Goal: Task Accomplishment & Management: Manage account settings

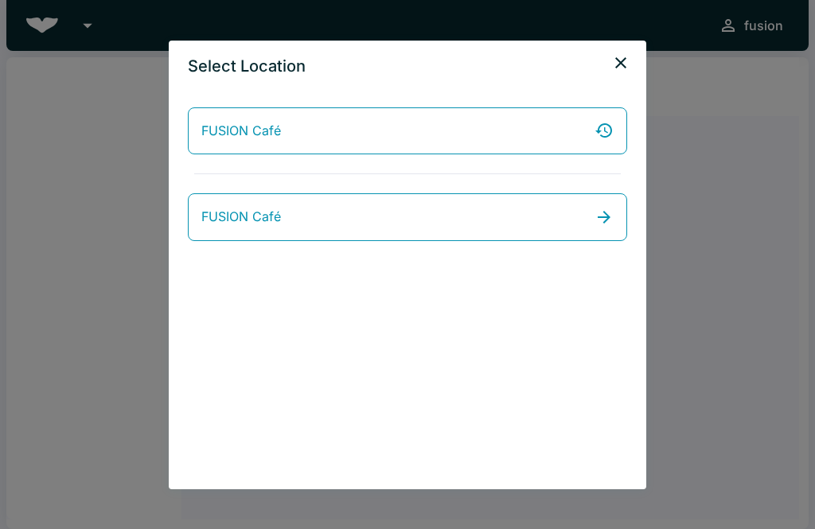
click at [323, 142] on link "FUSION Café" at bounding box center [407, 131] width 439 height 48
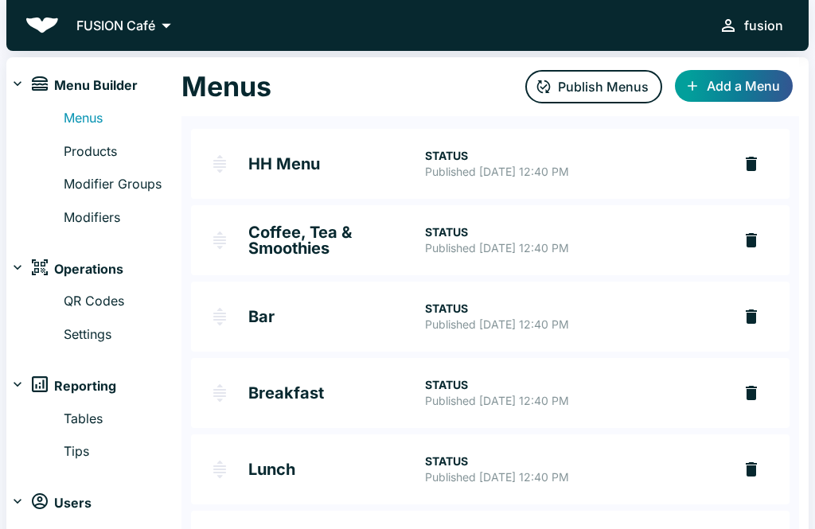
click at [331, 235] on h2 "Coffee, Tea & Smoothies" at bounding box center [336, 240] width 177 height 32
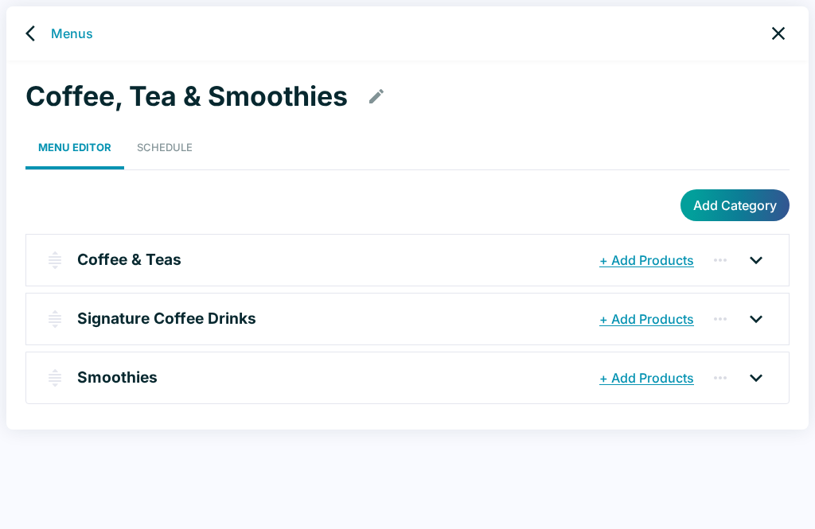
click at [120, 250] on p "Coffee & Teas" at bounding box center [129, 259] width 104 height 23
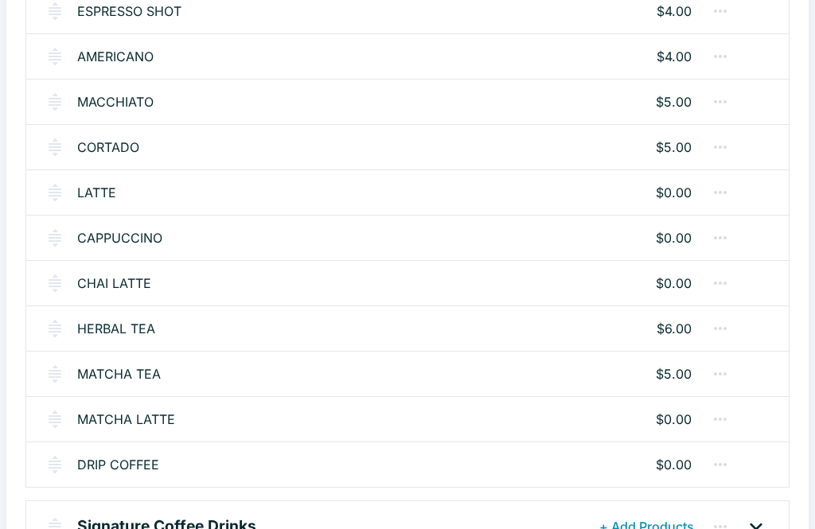
scroll to position [366, 0]
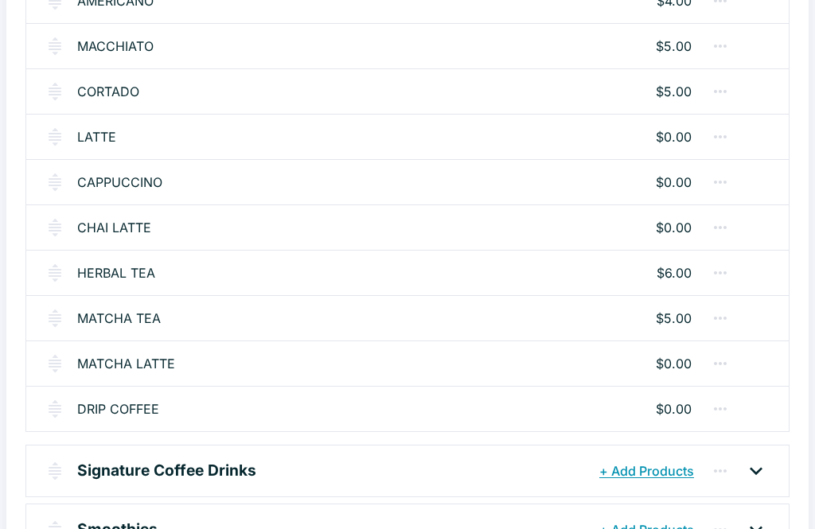
click at [197, 460] on p "Signature Coffee Drinks" at bounding box center [166, 470] width 179 height 23
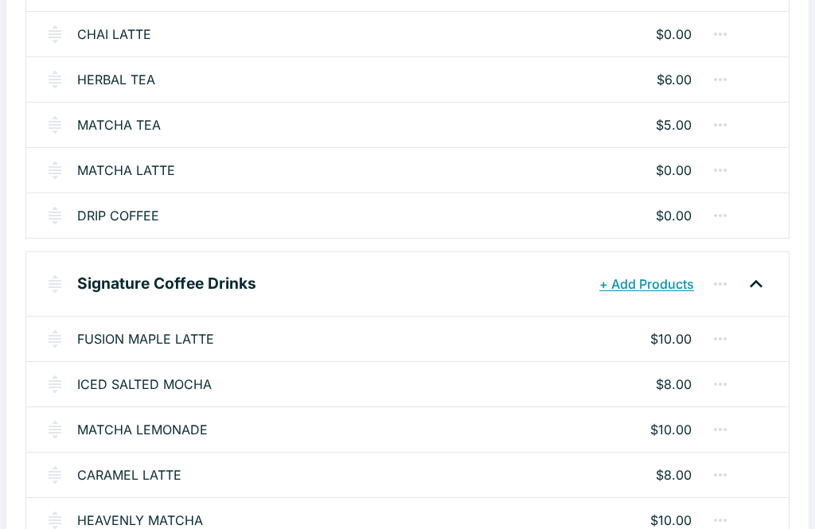
scroll to position [593, 0]
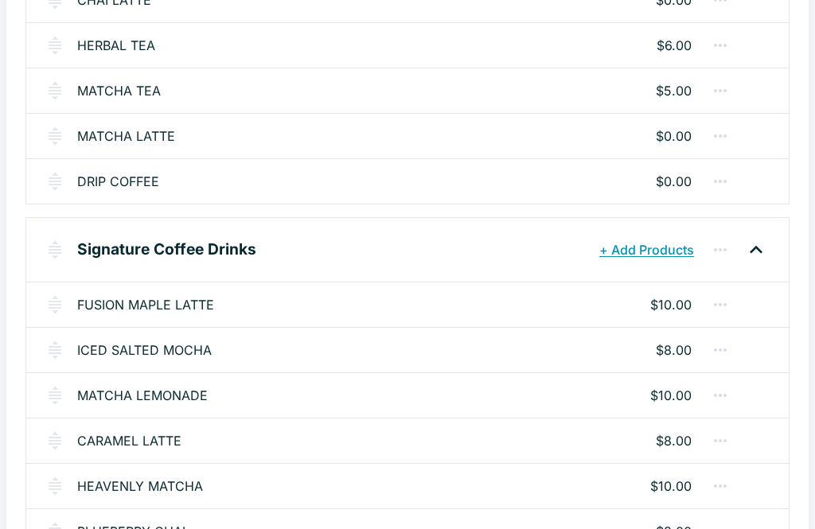
click at [189, 310] on link "FUSION MAPLE LATTE" at bounding box center [145, 305] width 137 height 19
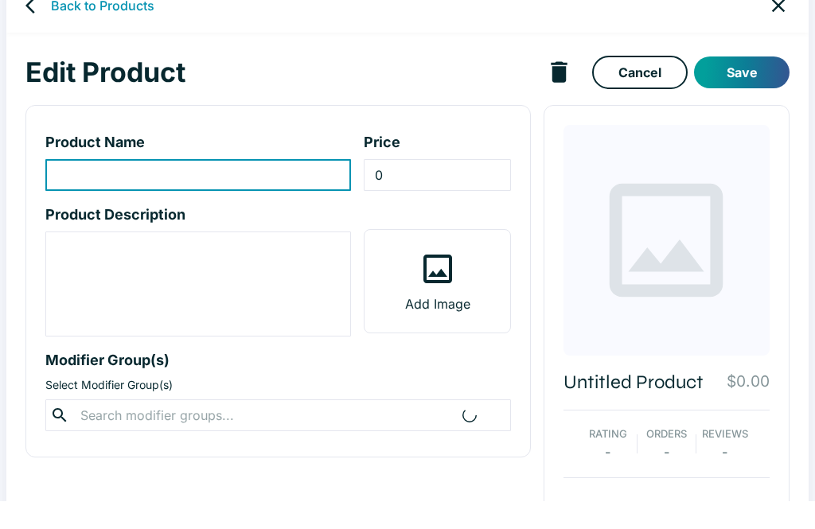
type input "FUSION MAPLE LATTE"
type input "10"
type textarea "100% MAPLE SYRUP WITH TWO SHOTS OF ESPRESSO INFUSED WITH CINNAMON AND BROWN SUG…"
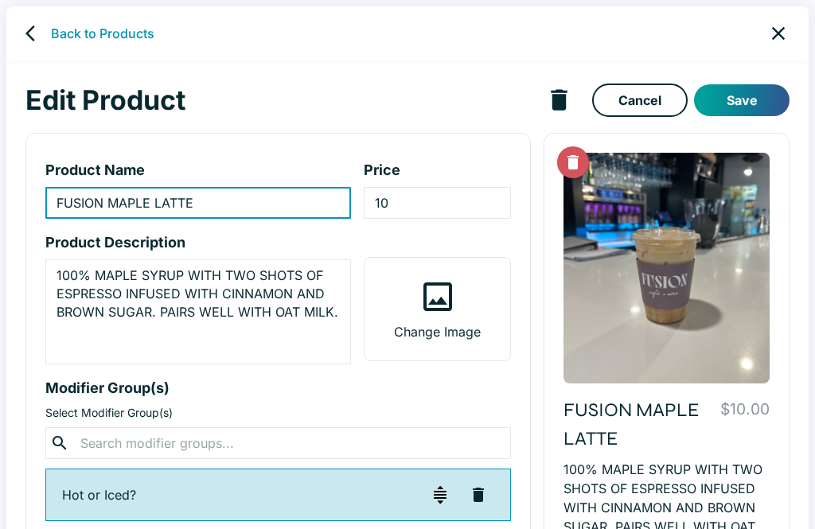
click at [757, 99] on button "Save" at bounding box center [741, 100] width 95 height 32
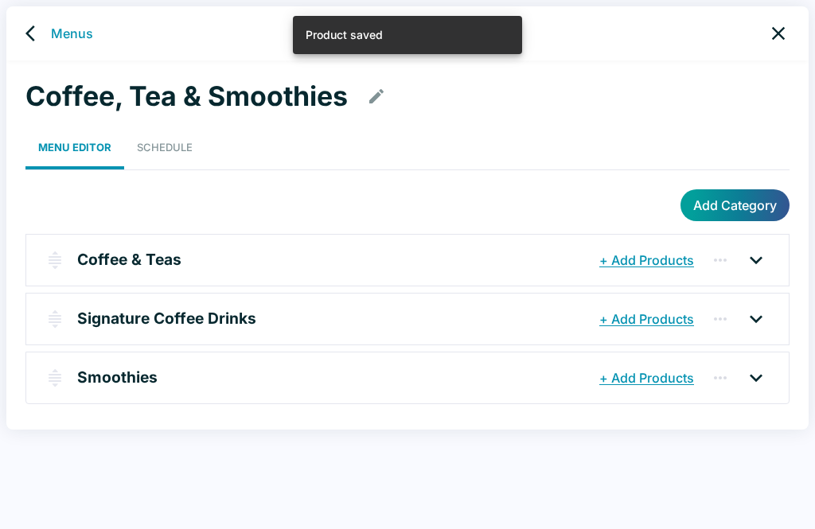
click at [774, 34] on icon "close" at bounding box center [778, 33] width 22 height 22
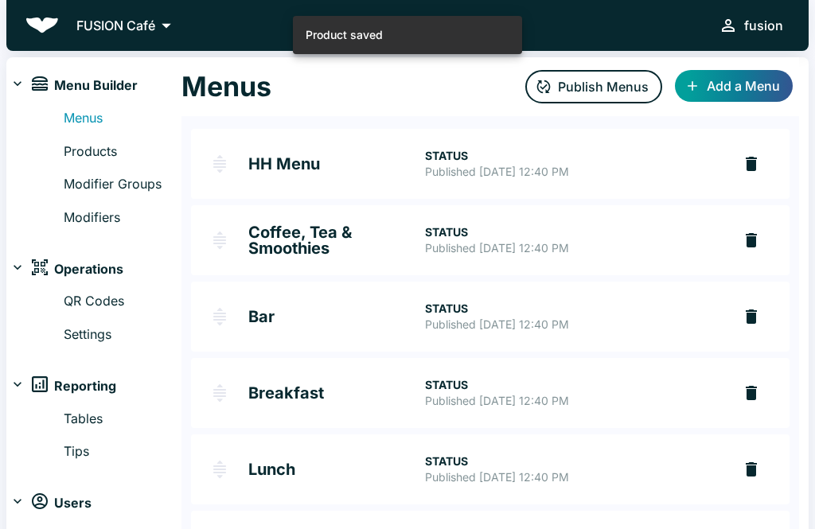
click at [97, 222] on link "Modifiers" at bounding box center [123, 218] width 118 height 21
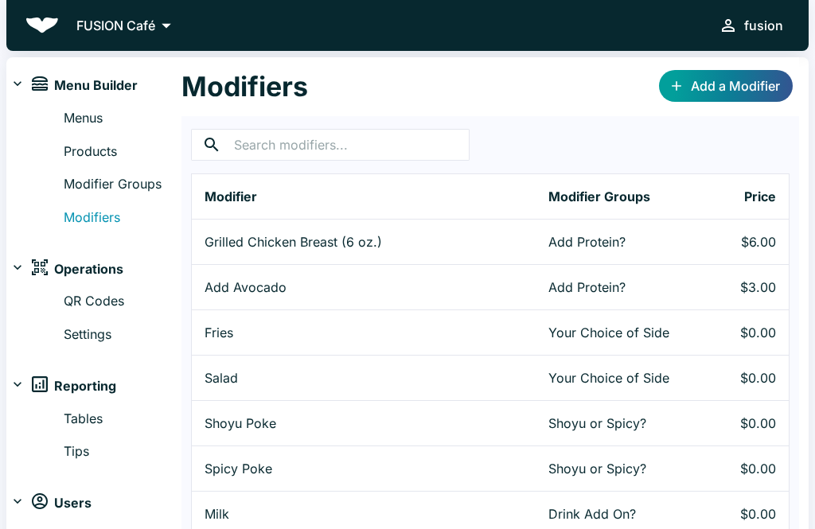
click at [100, 178] on link "Modifier Groups" at bounding box center [123, 184] width 118 height 21
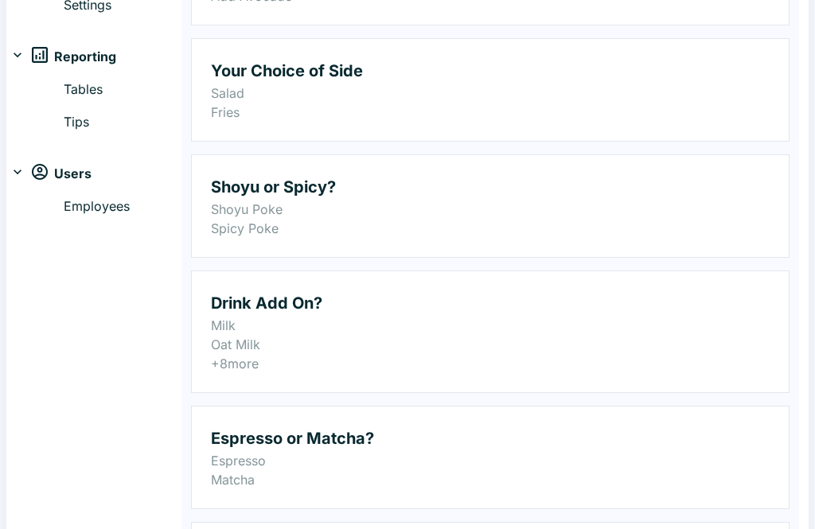
scroll to position [331, 0]
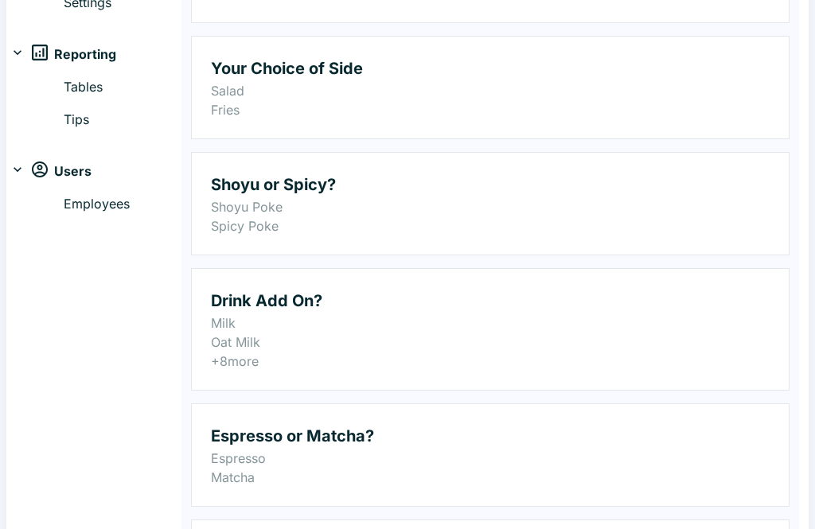
click at [368, 326] on p "Milk" at bounding box center [490, 323] width 559 height 19
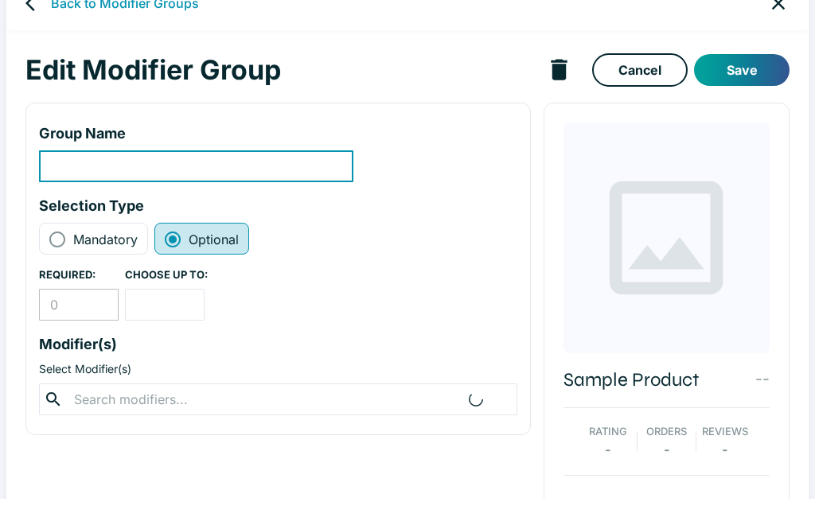
type input "Drink Add On?"
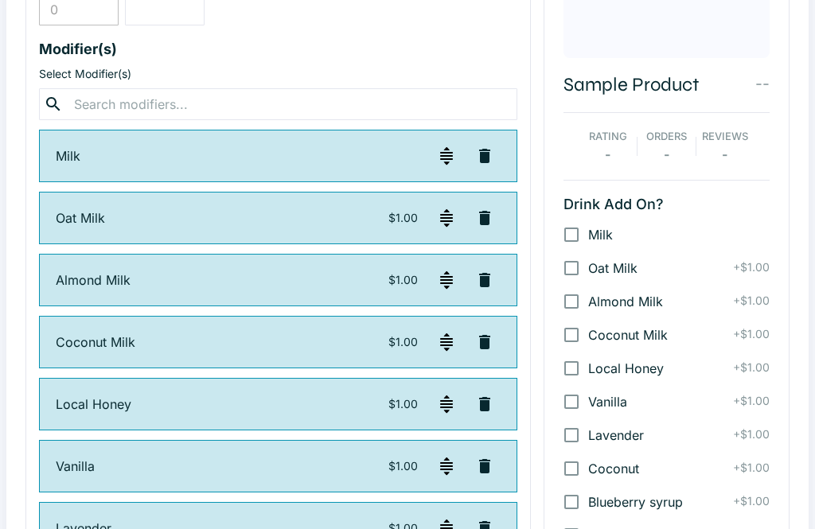
scroll to position [326, 0]
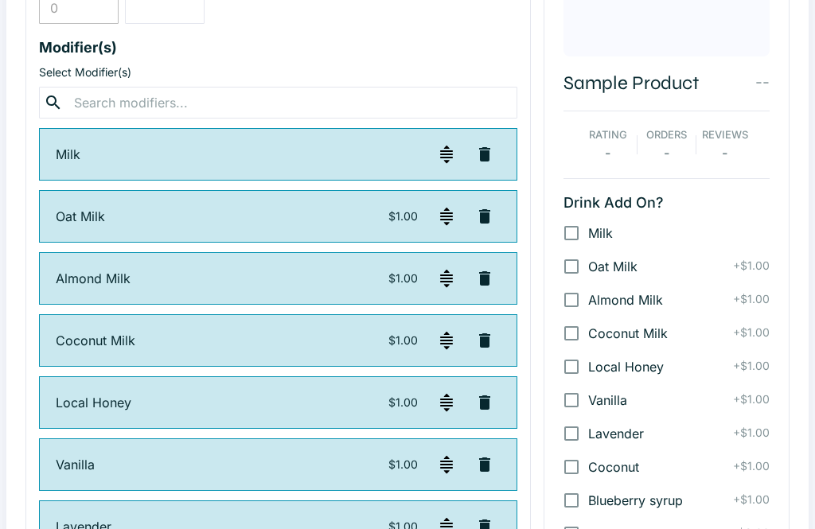
click at [382, 216] on p "Oat Milk" at bounding box center [222, 217] width 333 height 19
click at [454, 214] on img "button" at bounding box center [446, 216] width 19 height 19
click at [415, 217] on p "$1.00" at bounding box center [402, 216] width 29 height 16
click at [413, 215] on p "$1.00" at bounding box center [402, 216] width 29 height 16
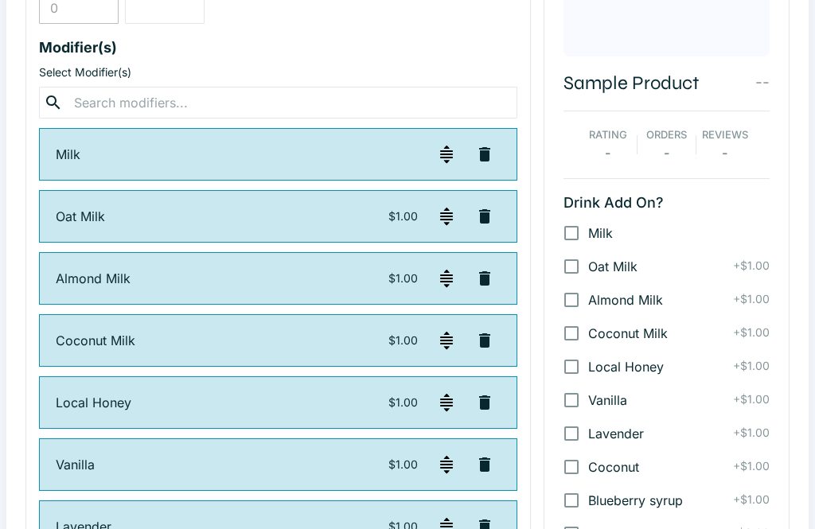
click at [439, 212] on img "button" at bounding box center [446, 216] width 19 height 19
click at [99, 214] on p "Oat Milk" at bounding box center [222, 216] width 333 height 19
click at [103, 212] on p "Oat Milk" at bounding box center [222, 216] width 333 height 19
click at [437, 212] on img "button" at bounding box center [446, 216] width 19 height 19
click at [427, 222] on div "Oat Milk $1.00" at bounding box center [278, 216] width 478 height 53
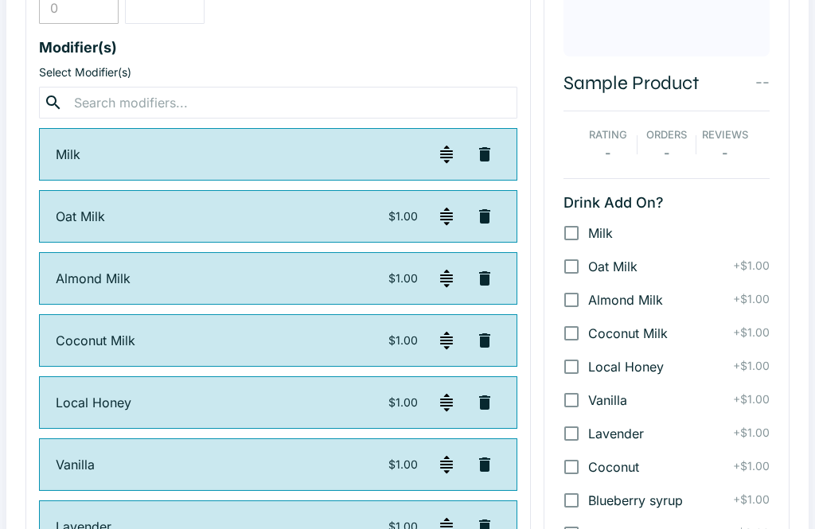
click at [586, 264] on input "Oat Milk" at bounding box center [571, 266] width 33 height 33
click at [438, 209] on img "button" at bounding box center [446, 216] width 19 height 19
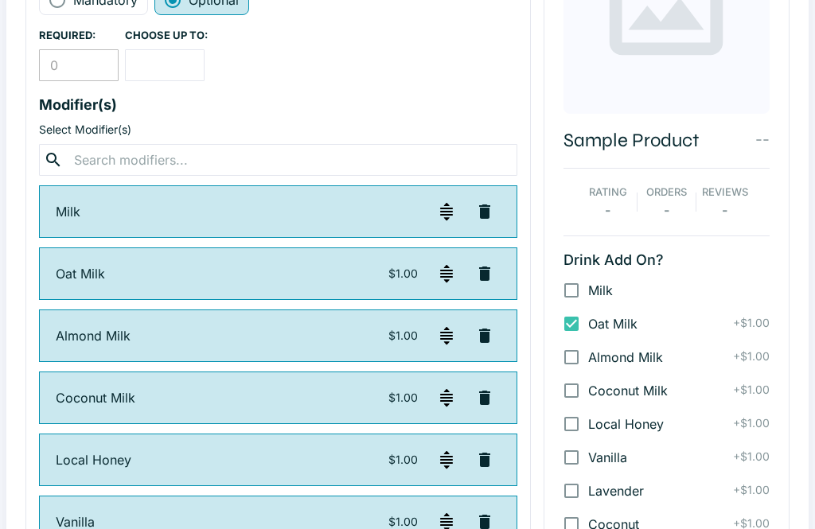
scroll to position [290, 0]
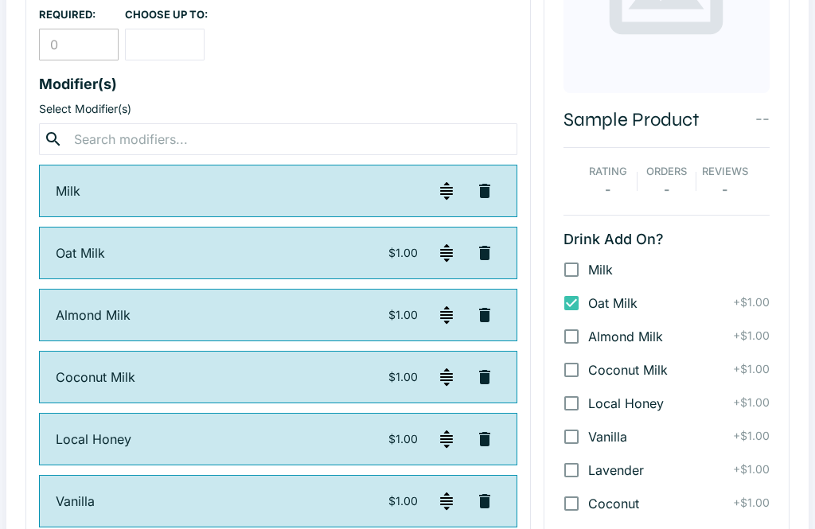
click at [437, 254] on img "button" at bounding box center [446, 253] width 19 height 19
click at [438, 314] on img "button" at bounding box center [446, 315] width 19 height 19
click at [568, 300] on input "Oat Milk" at bounding box center [571, 302] width 33 height 33
checkbox input "false"
click at [447, 306] on img "button" at bounding box center [446, 315] width 19 height 19
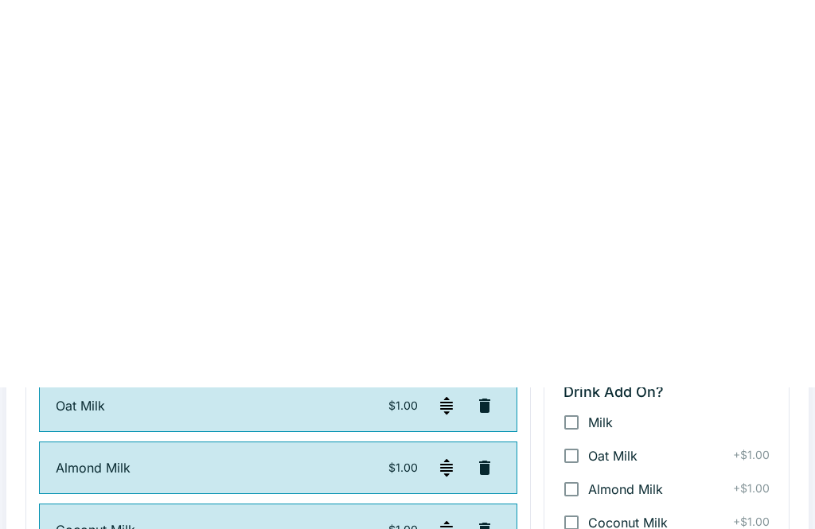
scroll to position [0, 0]
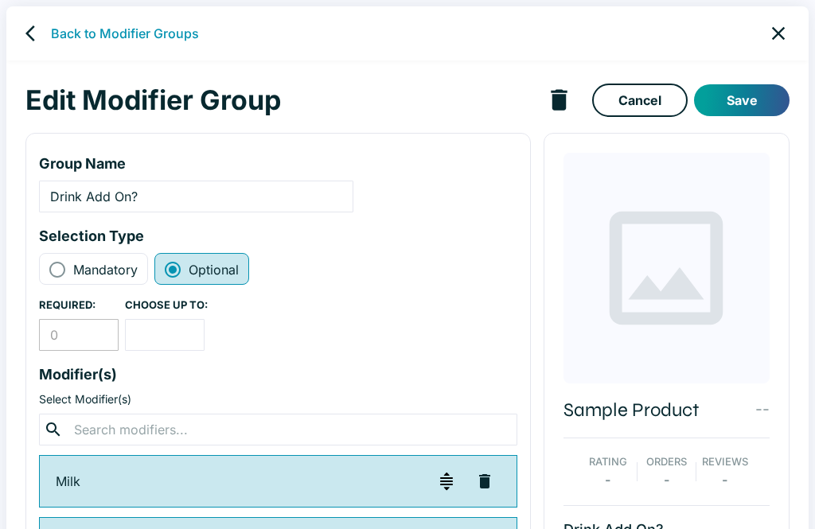
click at [83, 33] on link "Back to Modifier Groups" at bounding box center [125, 33] width 148 height 19
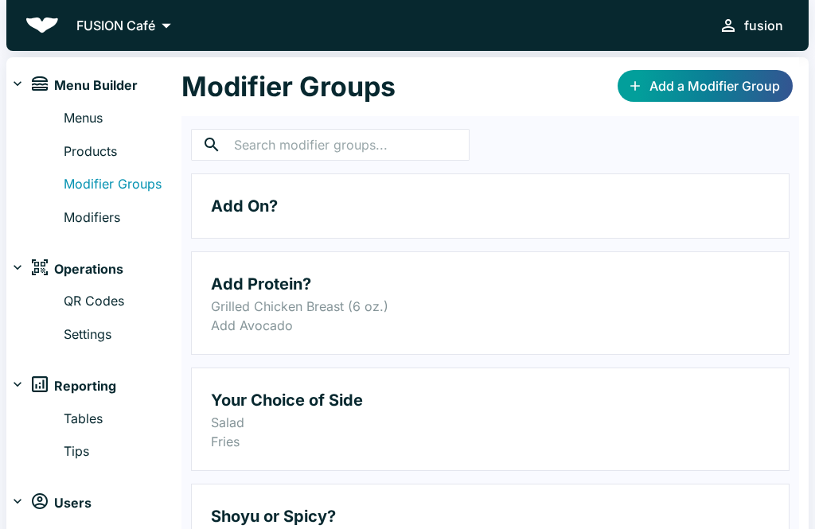
click at [78, 214] on link "Modifiers" at bounding box center [123, 218] width 118 height 21
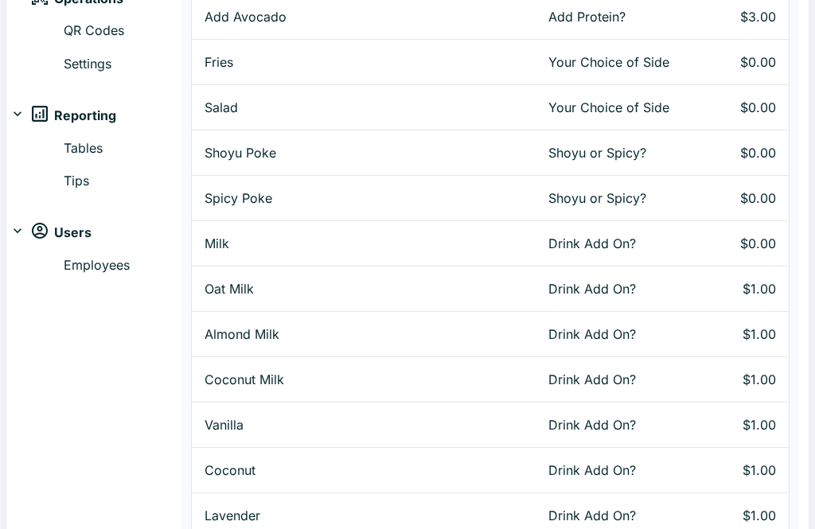
scroll to position [273, 0]
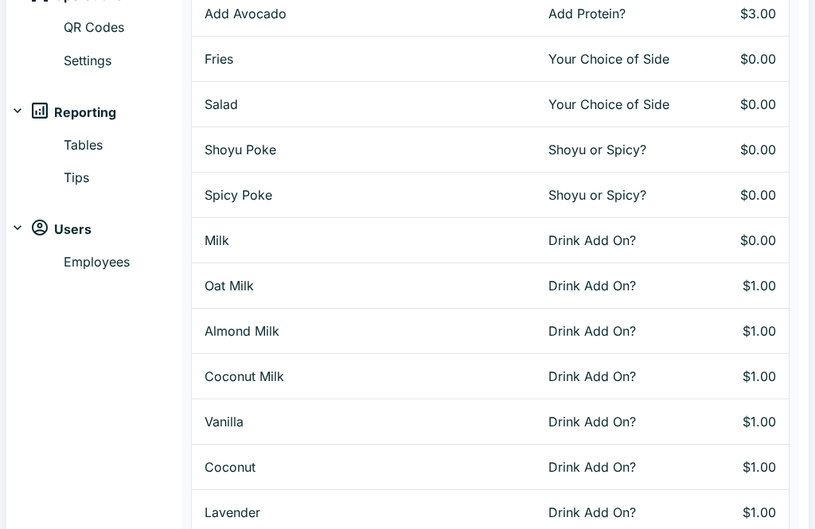
click at [216, 241] on p "Milk" at bounding box center [364, 241] width 318 height 19
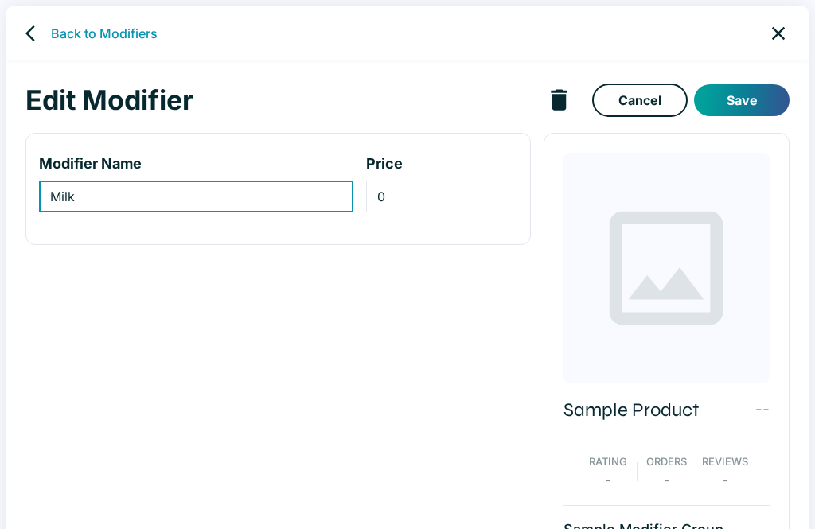
click at [126, 41] on link "Back to Modifiers" at bounding box center [104, 33] width 107 height 19
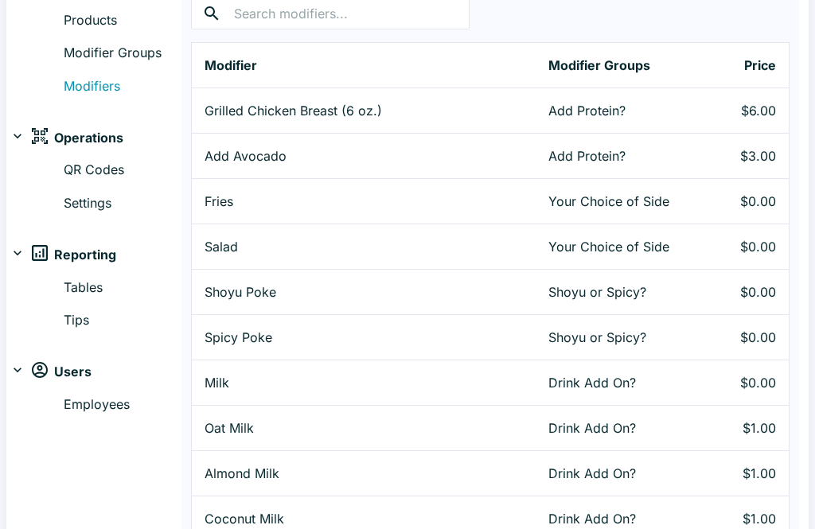
scroll to position [137, 0]
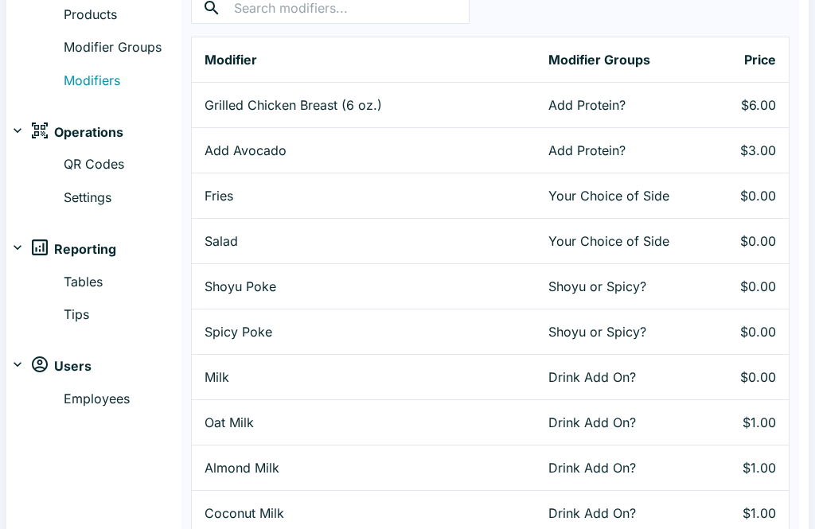
click at [242, 424] on p "Oat Milk" at bounding box center [364, 422] width 318 height 19
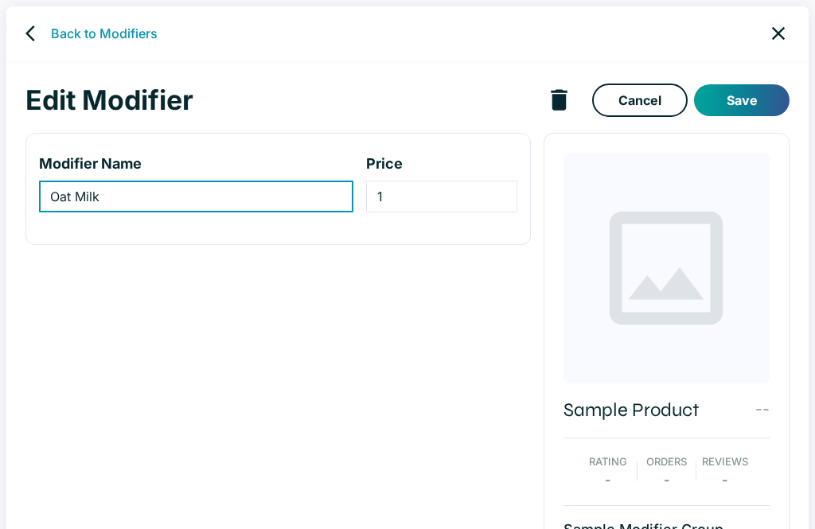
click at [412, 193] on input "1" at bounding box center [441, 197] width 151 height 32
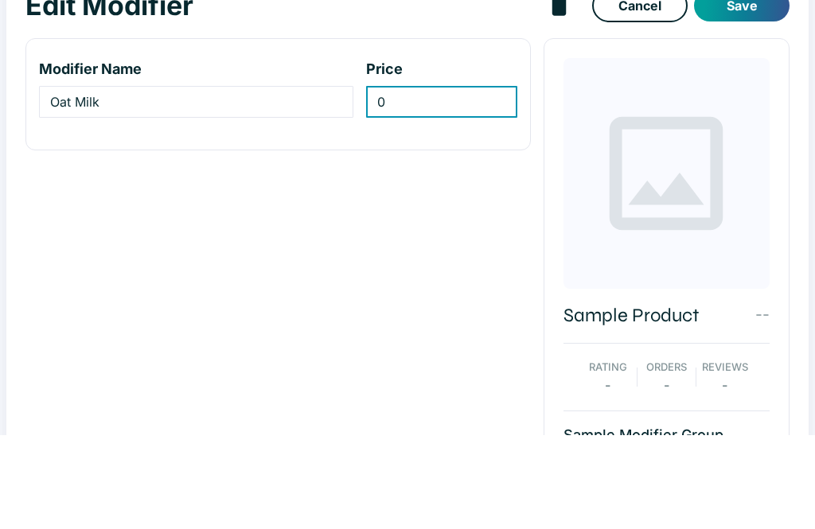
type input "0"
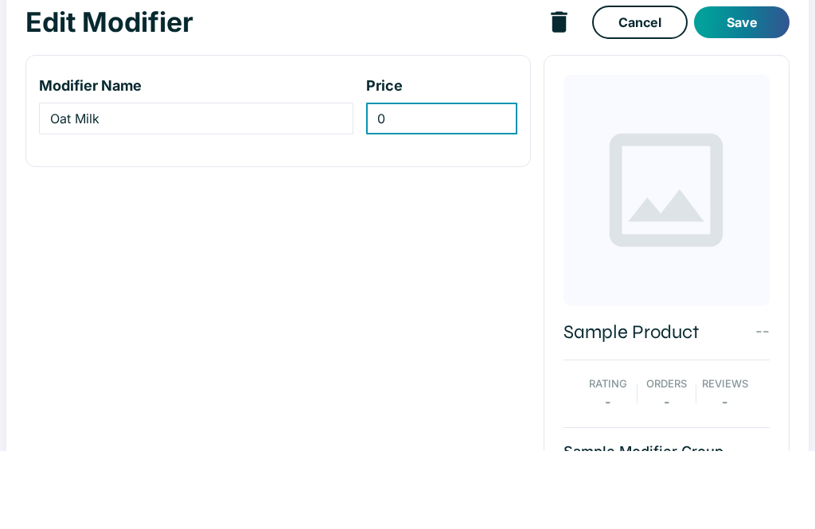
click at [742, 84] on button "Save" at bounding box center [741, 100] width 95 height 32
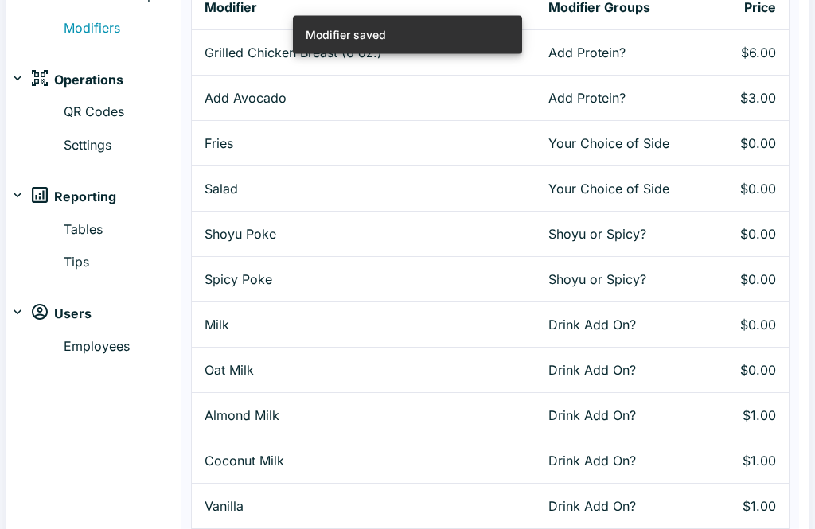
scroll to position [193, 0]
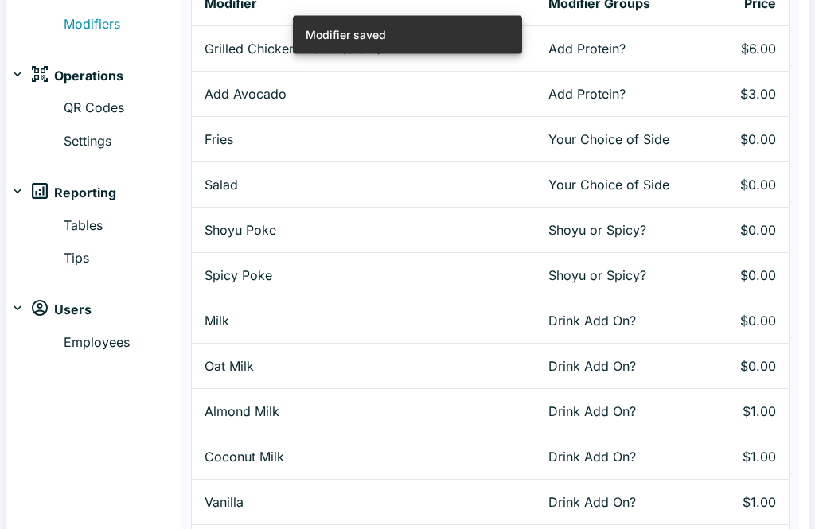
click at [253, 419] on p "Almond Milk" at bounding box center [364, 412] width 318 height 19
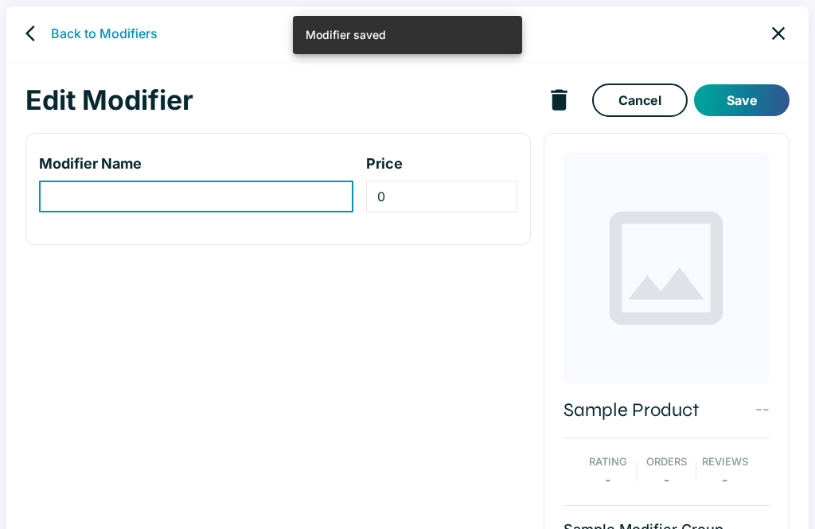
type input "Almond Milk"
type input "1"
click at [413, 195] on input "1" at bounding box center [441, 197] width 151 height 32
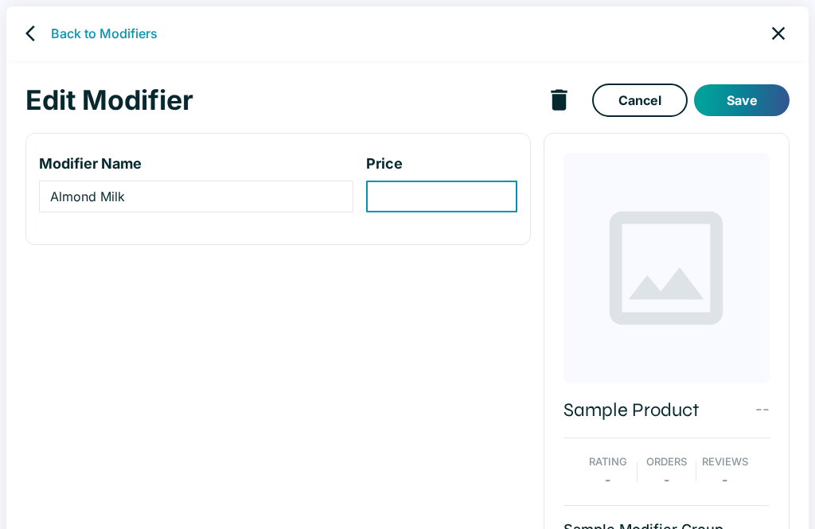
click at [733, 105] on button "Save" at bounding box center [741, 100] width 95 height 32
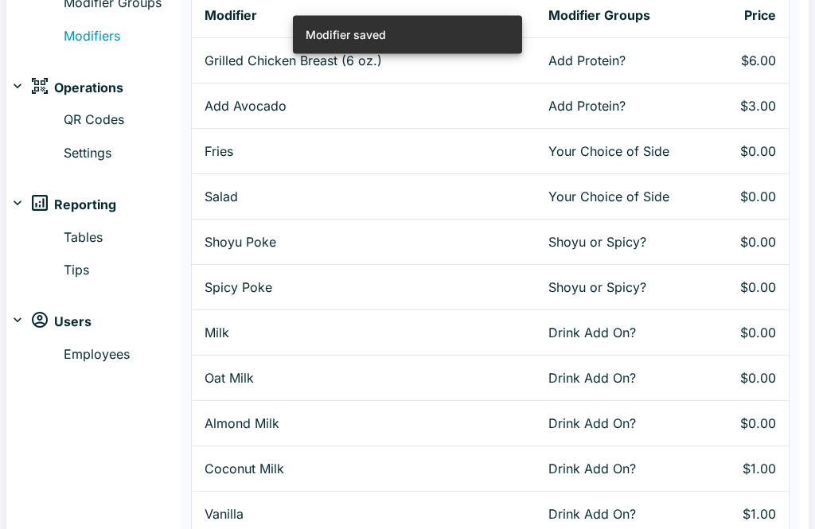
scroll to position [219, 0]
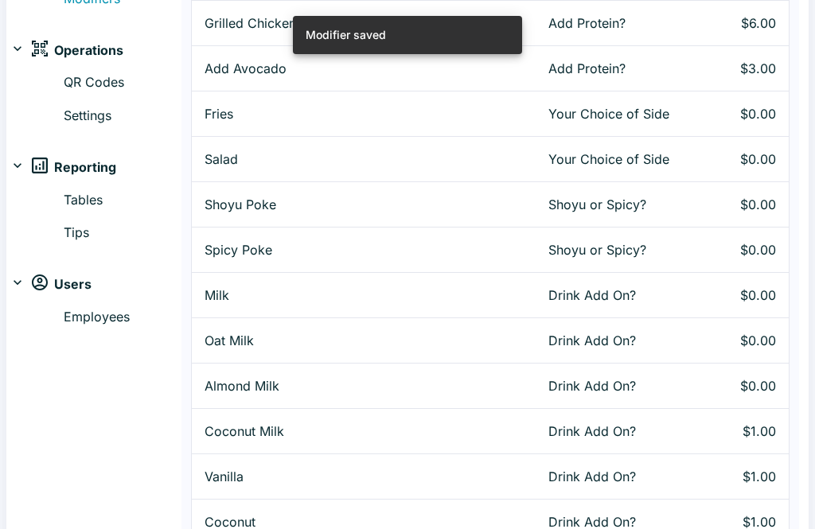
click at [262, 430] on p "Coconut Milk" at bounding box center [364, 431] width 318 height 19
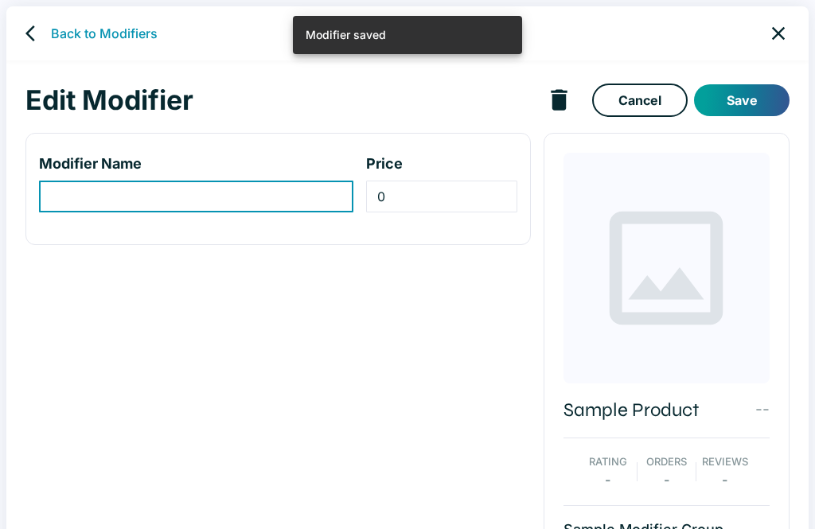
type input "Coconut Milk"
type input "1"
click at [432, 201] on input "1" at bounding box center [441, 197] width 151 height 32
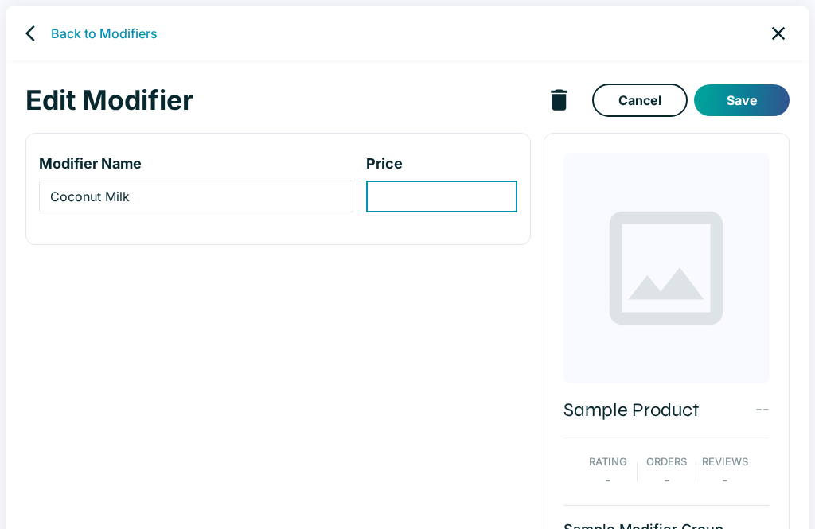
click at [749, 102] on button "Save" at bounding box center [741, 100] width 95 height 32
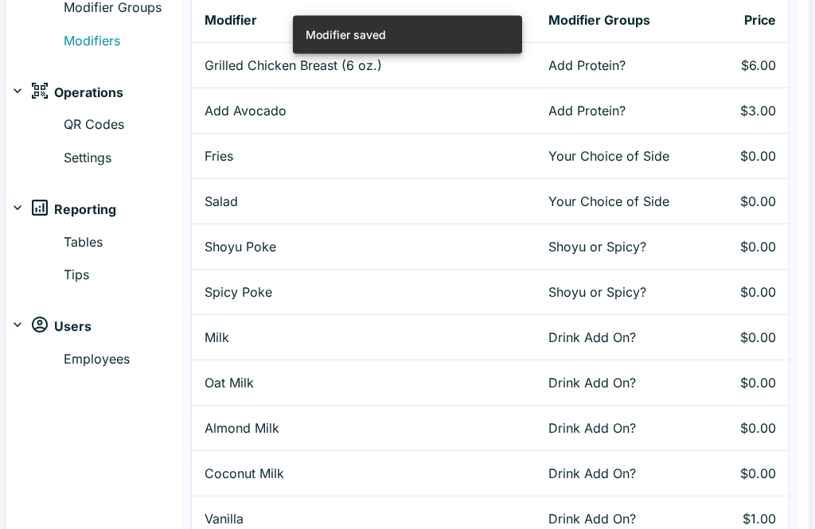
scroll to position [174, 0]
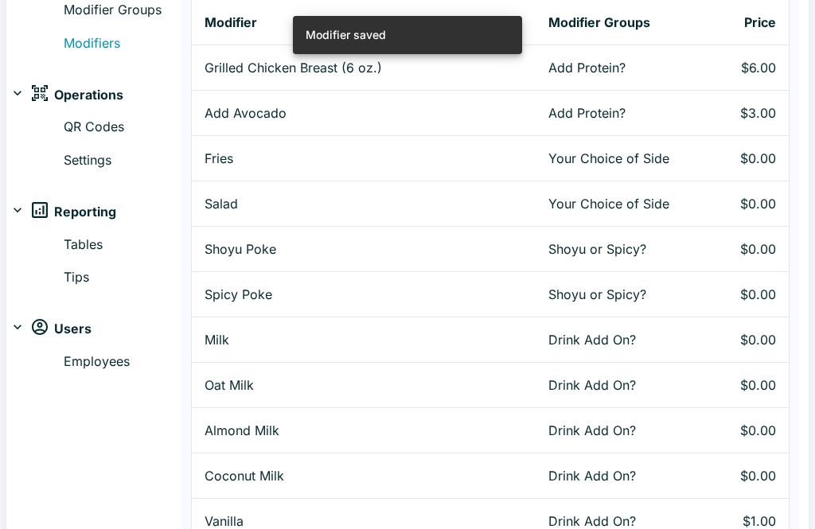
click at [244, 382] on p "Oat Milk" at bounding box center [364, 385] width 318 height 19
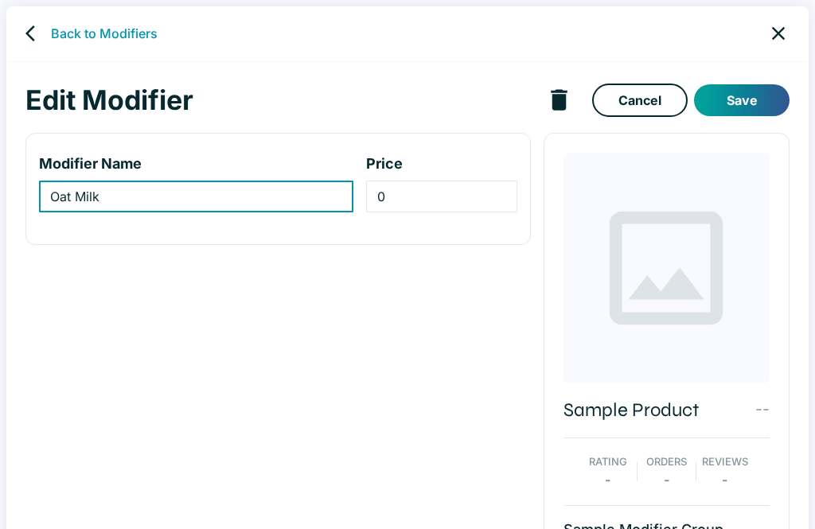
click at [739, 115] on button "Save" at bounding box center [741, 100] width 95 height 32
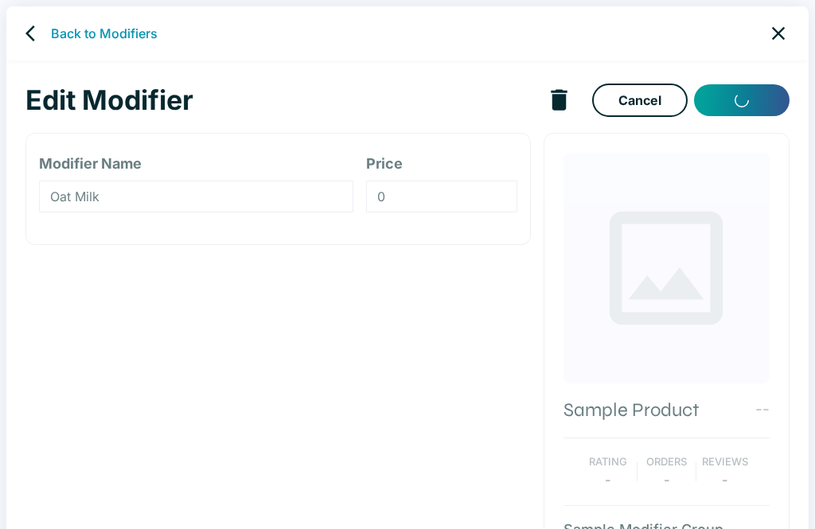
click at [741, 117] on div "Edit Modifier Cancel" at bounding box center [407, 100] width 764 height 41
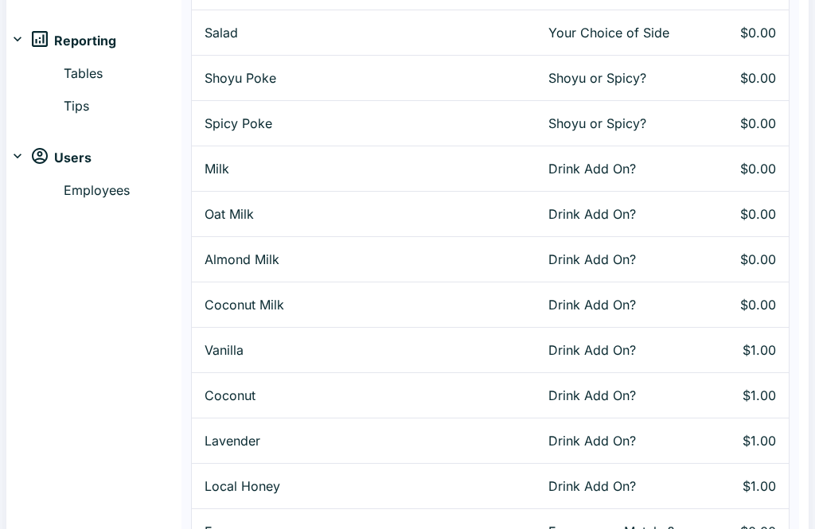
scroll to position [312, 0]
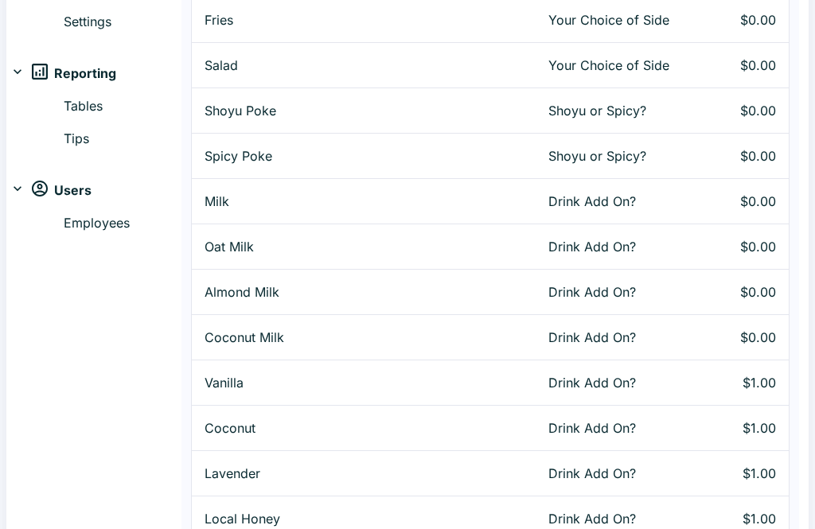
click at [226, 246] on p "Oat Milk" at bounding box center [364, 247] width 318 height 19
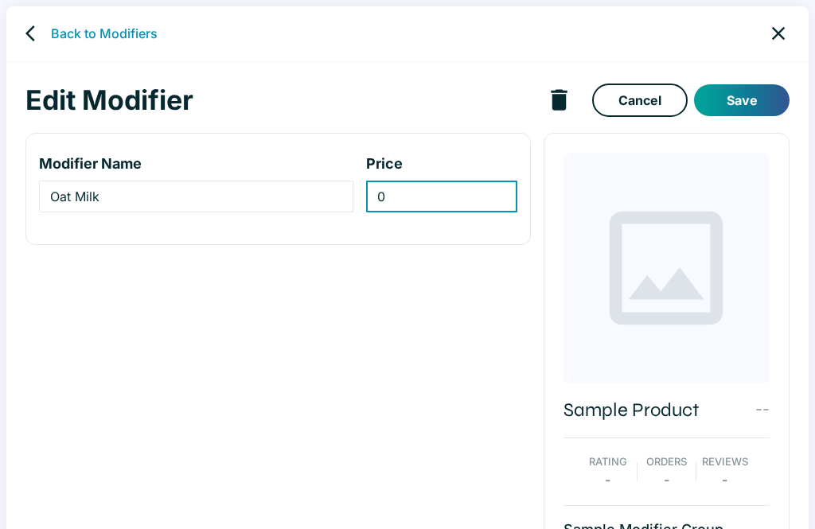
scroll to position [95, 0]
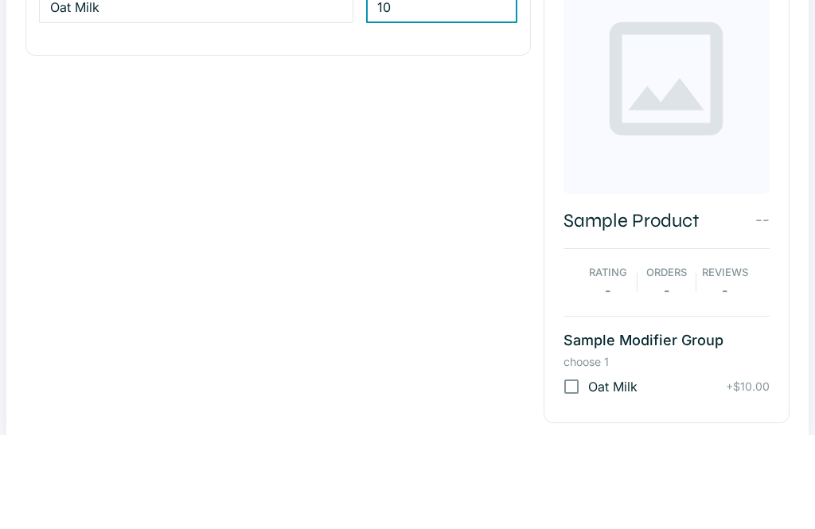
type input "0"
click at [448, 90] on input "0" at bounding box center [441, 102] width 151 height 32
click at [415, 101] on input "0" at bounding box center [441, 102] width 151 height 32
type input "1"
click at [738, 10] on button "Save" at bounding box center [741, 6] width 95 height 32
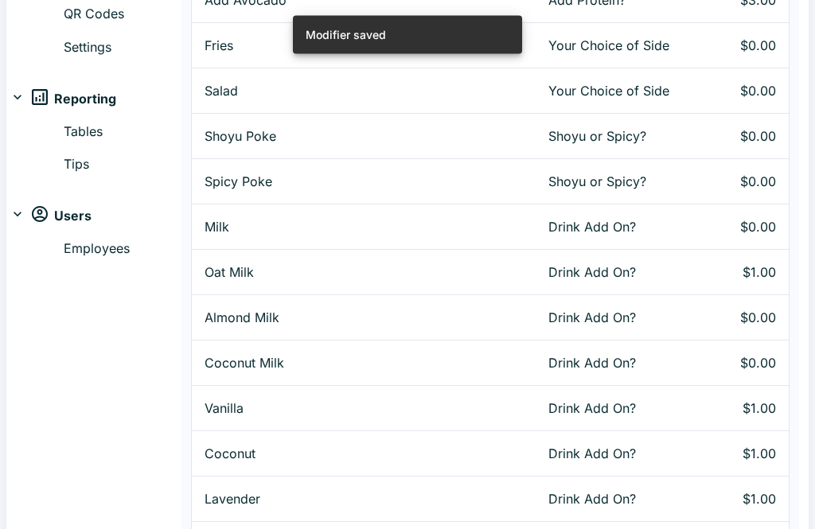
scroll to position [287, 0]
click at [248, 314] on p "Almond Milk" at bounding box center [364, 317] width 318 height 19
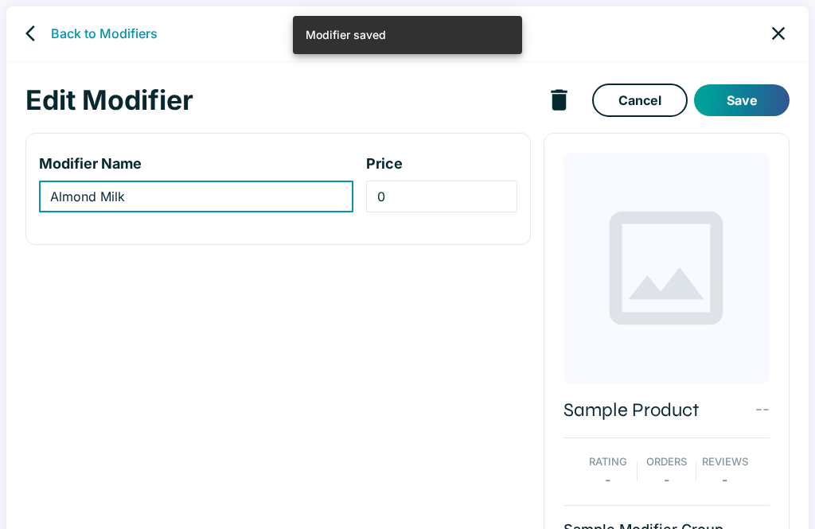
click at [407, 205] on input "0" at bounding box center [441, 197] width 151 height 32
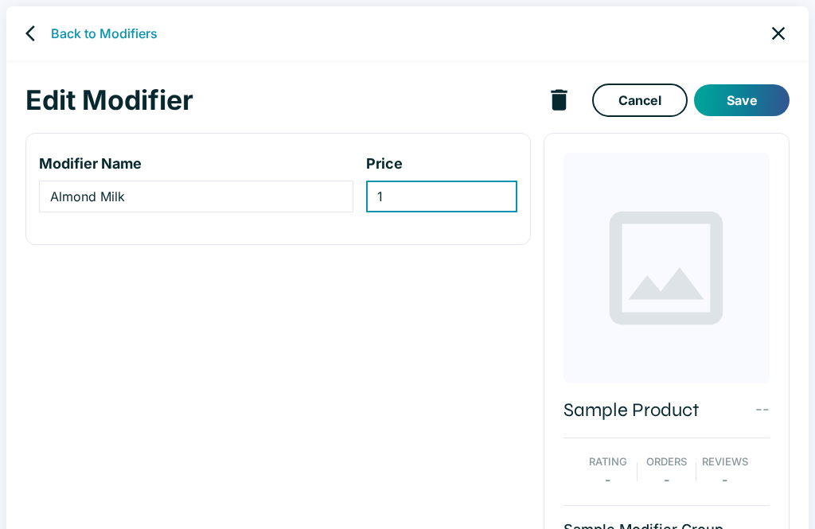
type input "1"
click at [748, 103] on button "Save" at bounding box center [741, 100] width 95 height 32
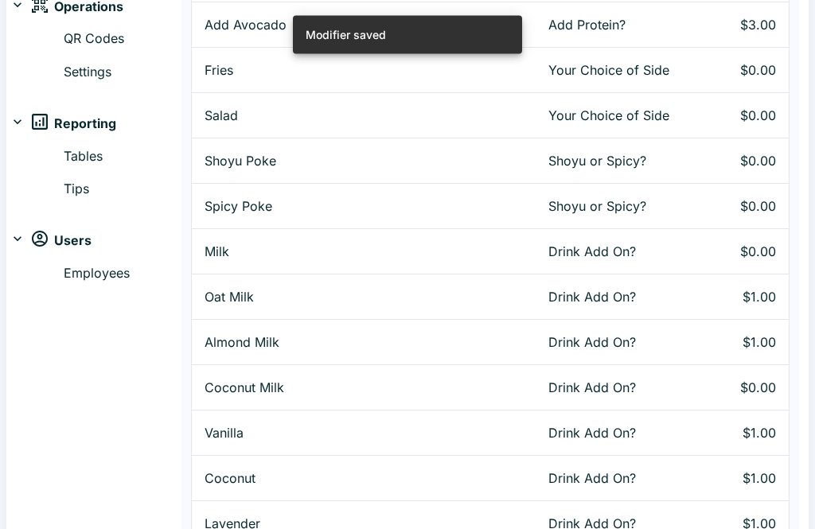
scroll to position [263, 0]
click at [265, 341] on p "Almond Milk" at bounding box center [364, 342] width 318 height 19
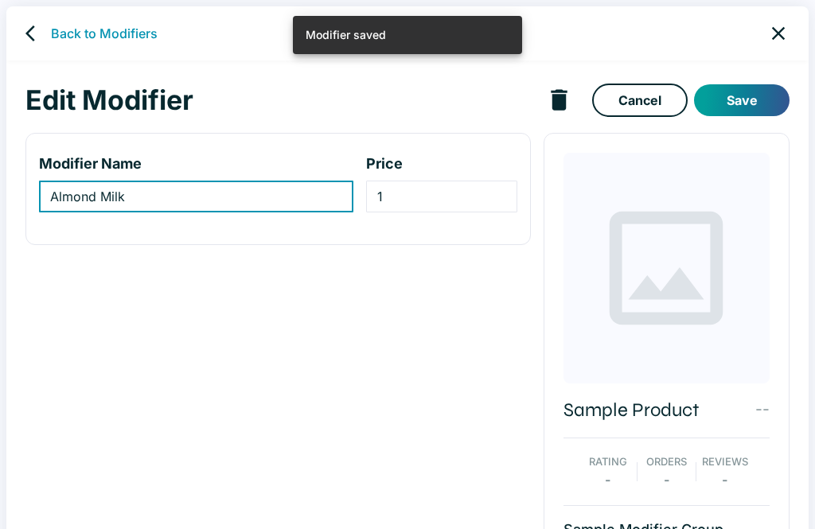
click at [733, 103] on button "Save" at bounding box center [741, 100] width 95 height 32
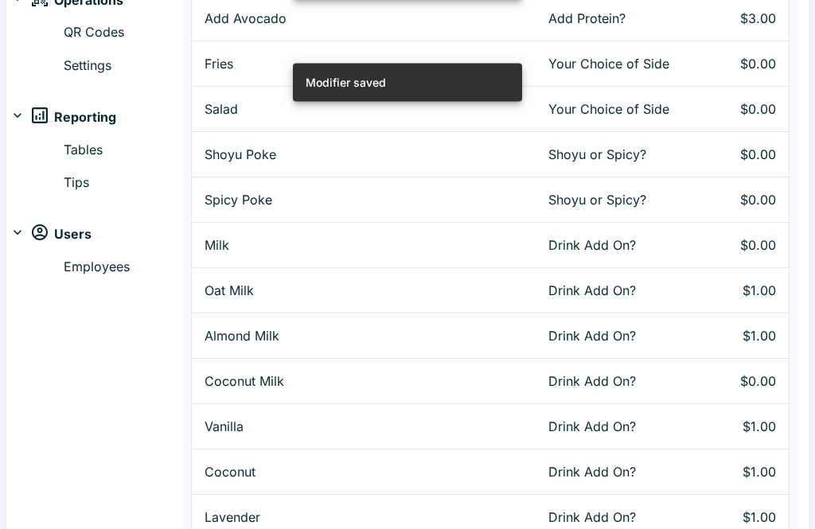
scroll to position [269, 0]
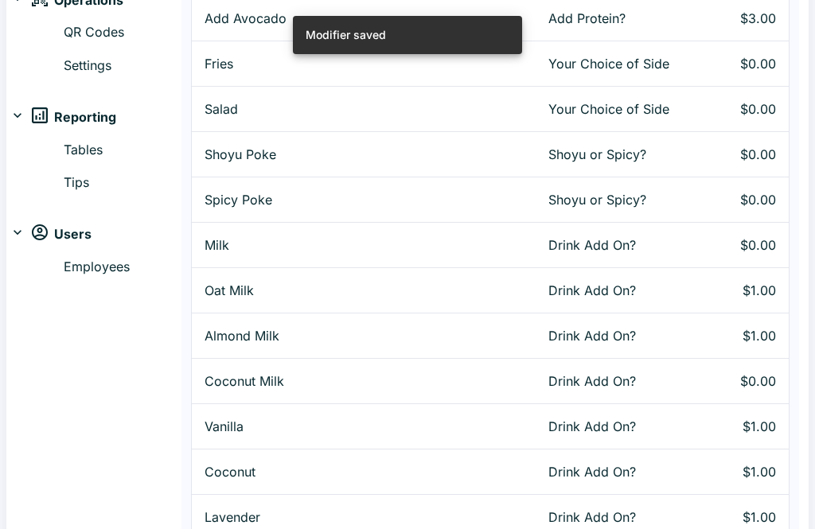
click at [270, 383] on p "Coconut Milk" at bounding box center [364, 381] width 318 height 19
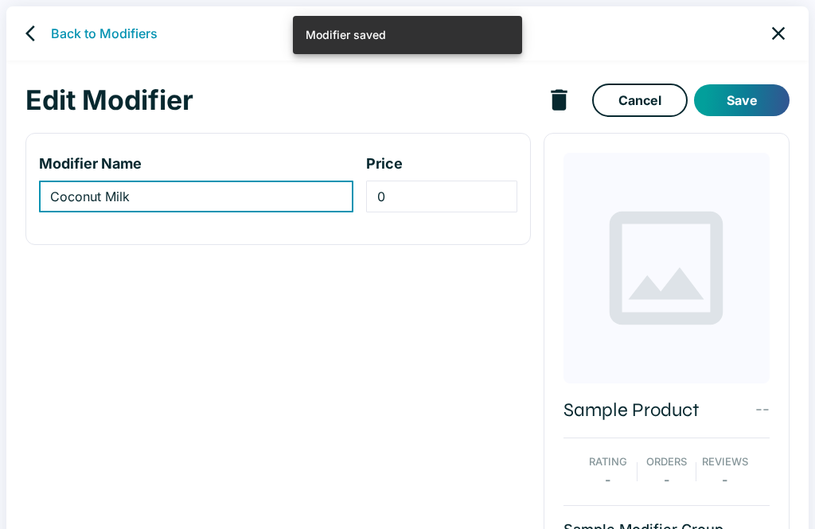
click at [412, 193] on input "0" at bounding box center [441, 197] width 151 height 32
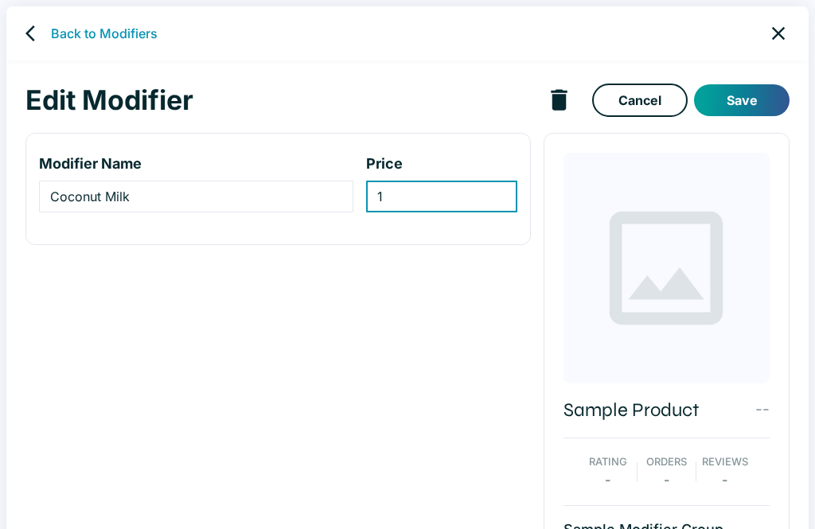
type input "1"
click at [731, 103] on button "Save" at bounding box center [741, 100] width 95 height 32
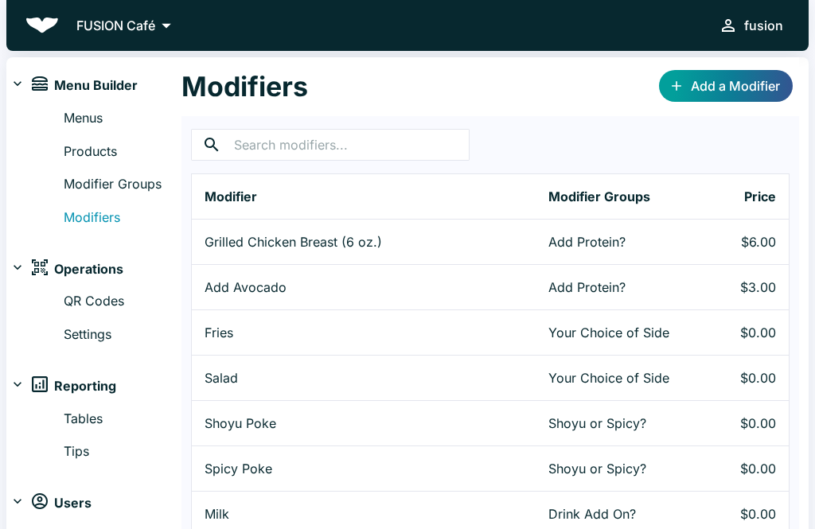
click at [101, 115] on link "Menus" at bounding box center [123, 118] width 118 height 21
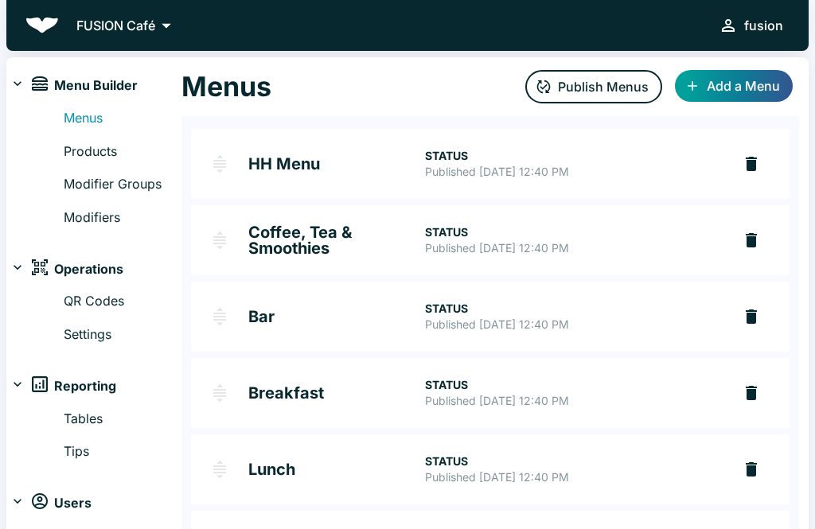
click at [317, 229] on h2 "Coffee, Tea & Smoothies" at bounding box center [336, 240] width 177 height 32
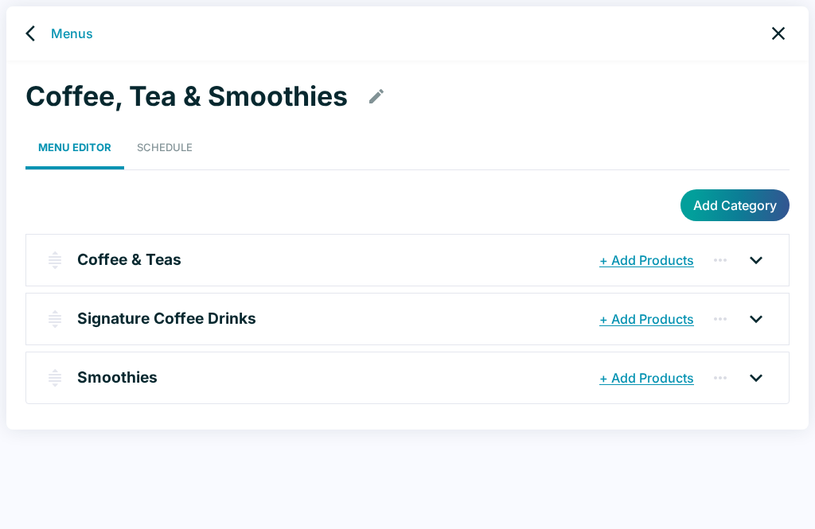
click at [143, 362] on div "Smoothies + Add Products" at bounding box center [387, 378] width 697 height 32
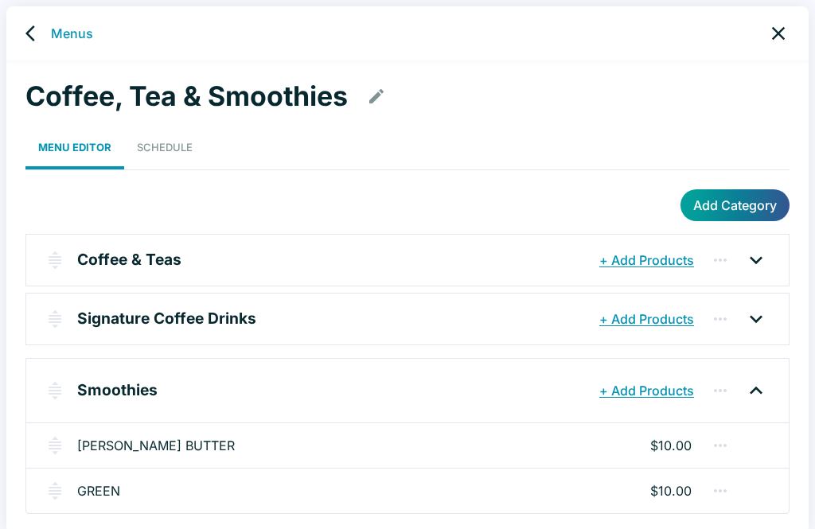
scroll to position [6, 0]
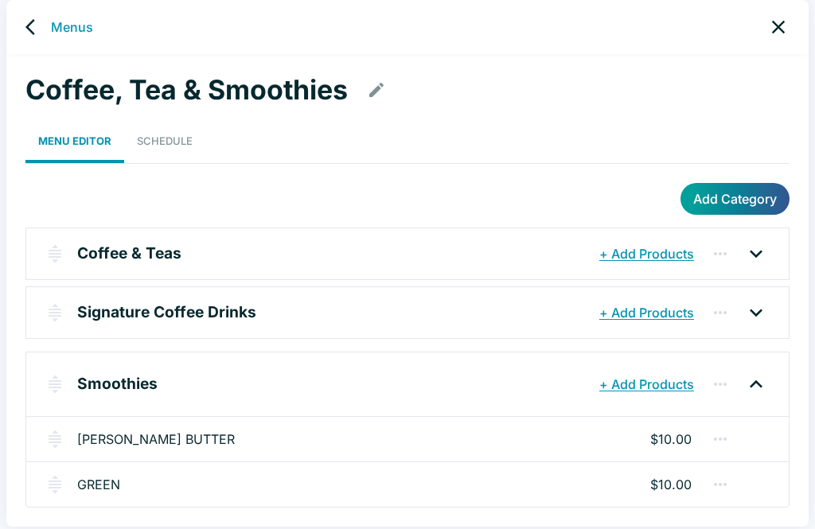
click at [129, 440] on link "[PERSON_NAME] BUTTER" at bounding box center [156, 439] width 158 height 19
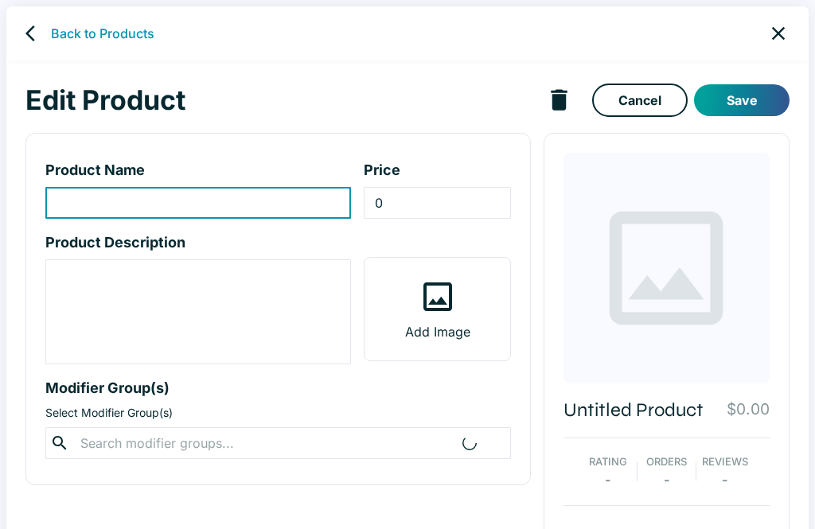
type input "[PERSON_NAME] BUTTER"
type input "10"
type textarea "ALMOND BUTTER, BERRY MIX, HONEY, MILK, GREEK YOGURT, BANANA"
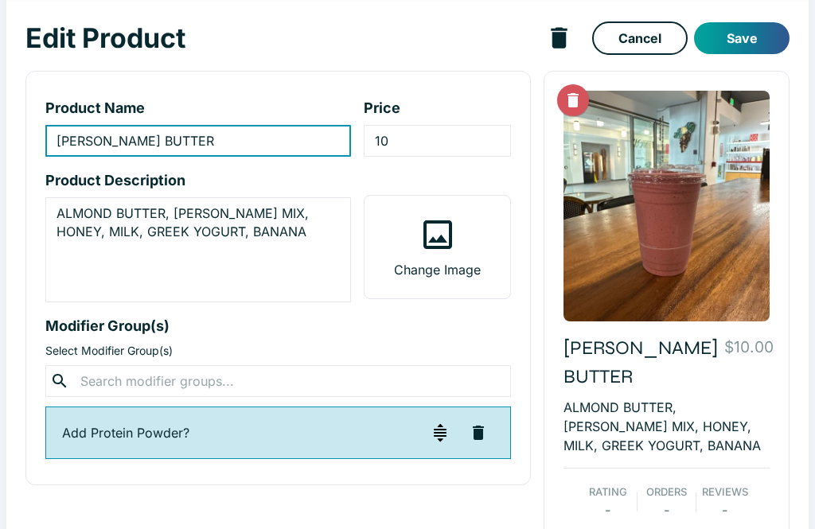
scroll to position [103, 0]
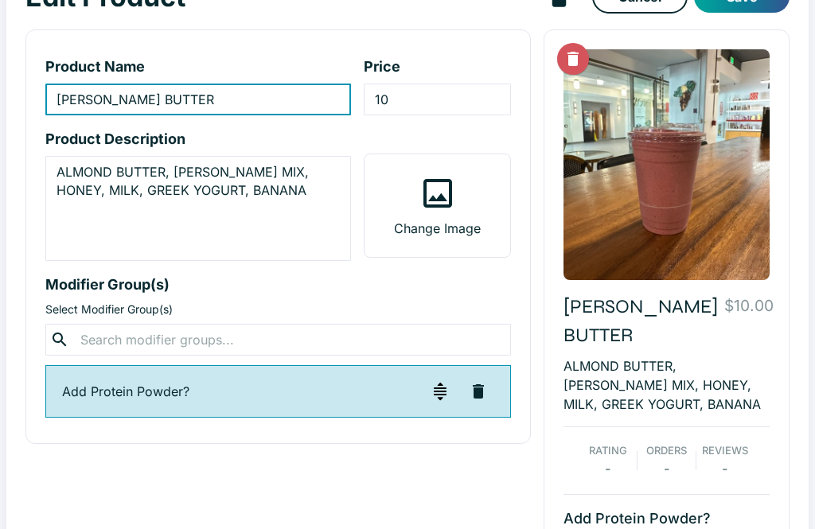
click at [414, 87] on input "10" at bounding box center [437, 100] width 146 height 32
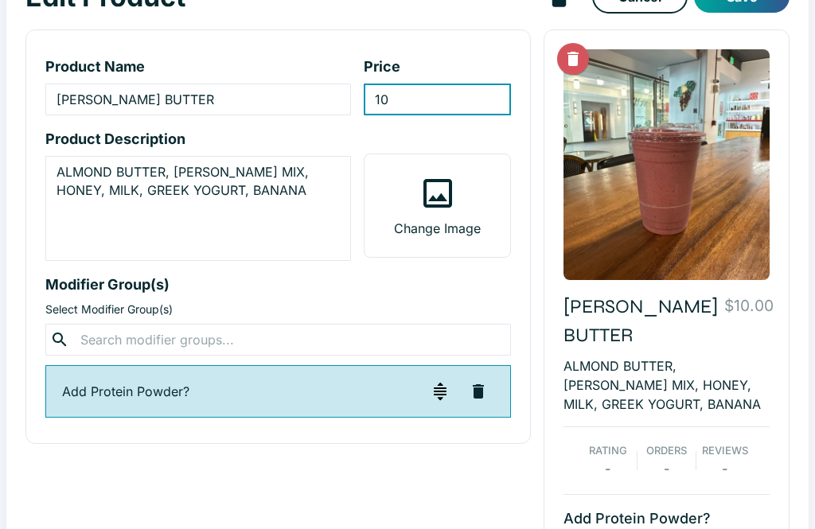
click at [405, 97] on input "10" at bounding box center [437, 100] width 146 height 32
type input "1"
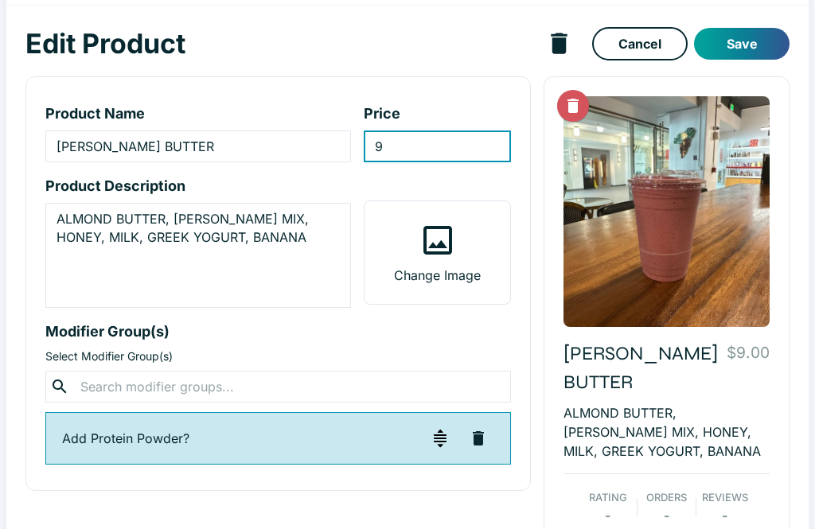
type input "9"
click at [754, 43] on button "Save" at bounding box center [741, 44] width 95 height 32
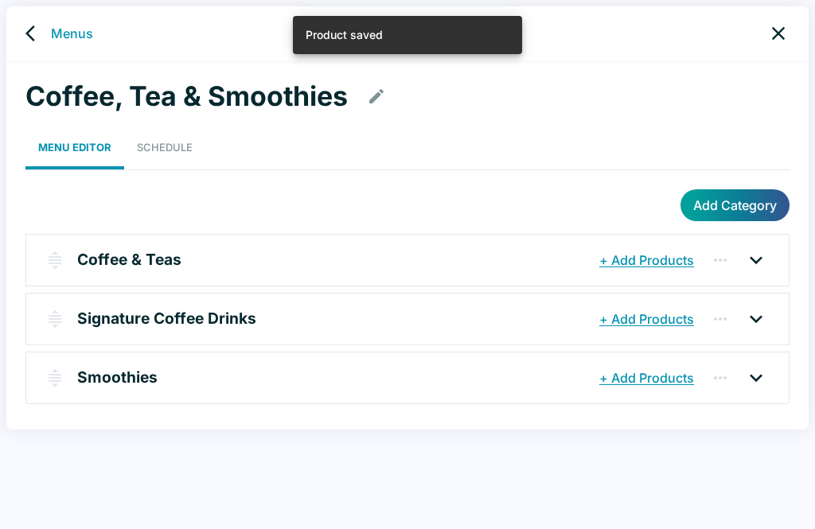
scroll to position [6, 0]
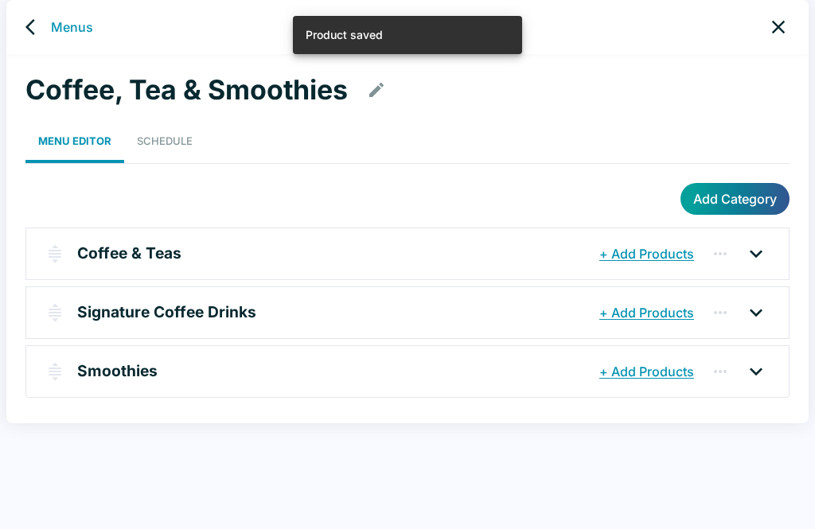
click at [127, 360] on p "Smoothies" at bounding box center [117, 371] width 80 height 23
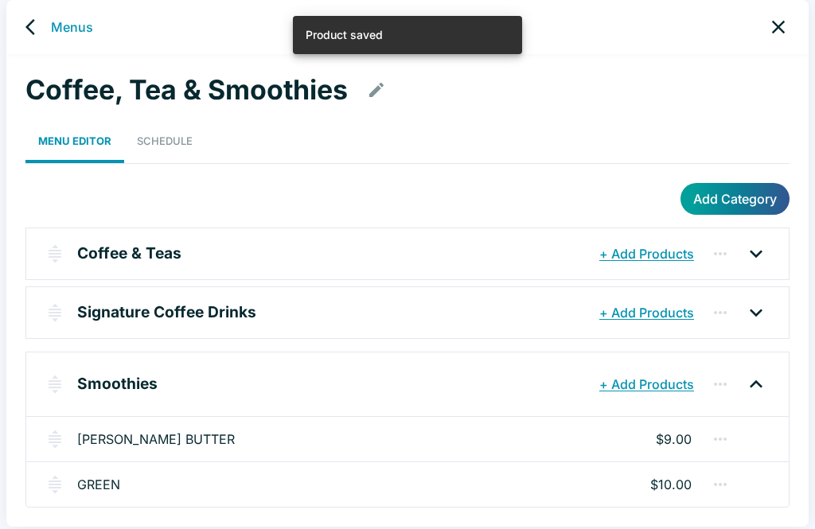
click at [88, 490] on link "GREEN" at bounding box center [98, 484] width 43 height 19
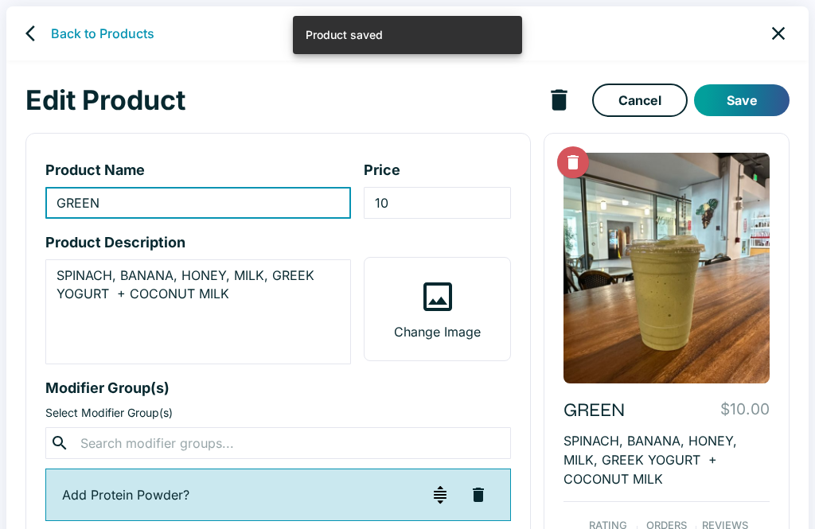
click at [415, 210] on input "10" at bounding box center [437, 203] width 146 height 32
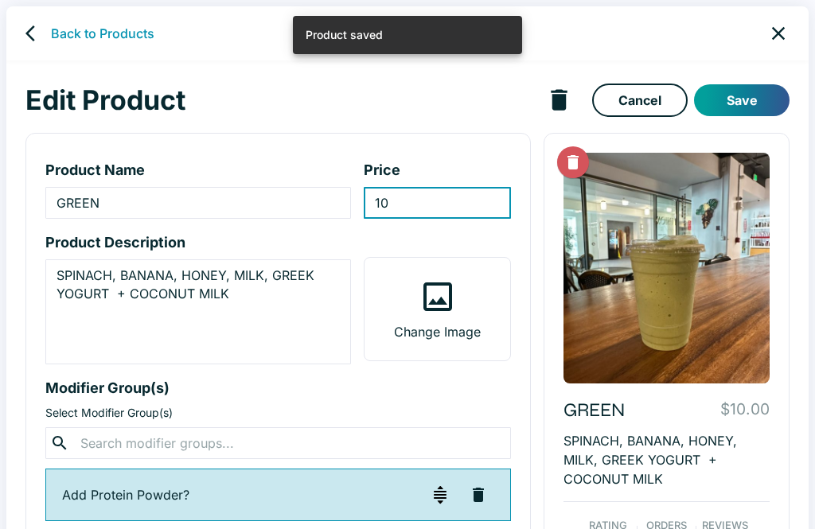
scroll to position [6, 0]
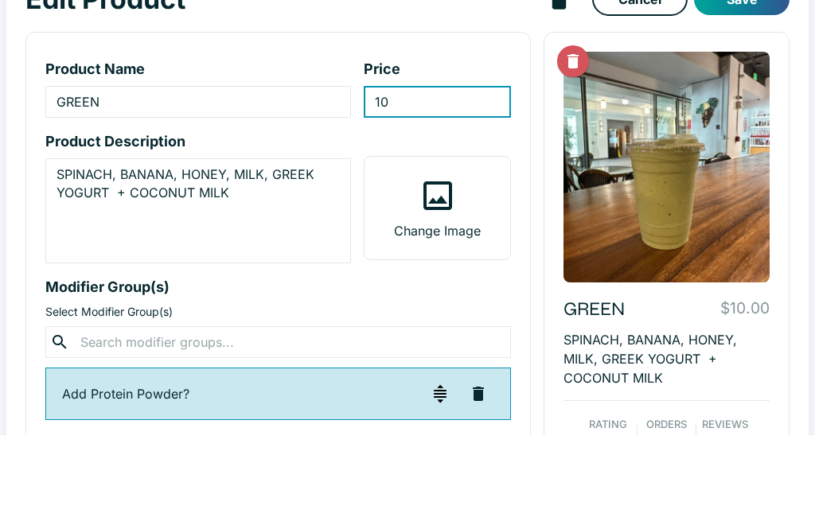
type input "1"
type input "9"
click at [737, 78] on button "Save" at bounding box center [741, 94] width 95 height 32
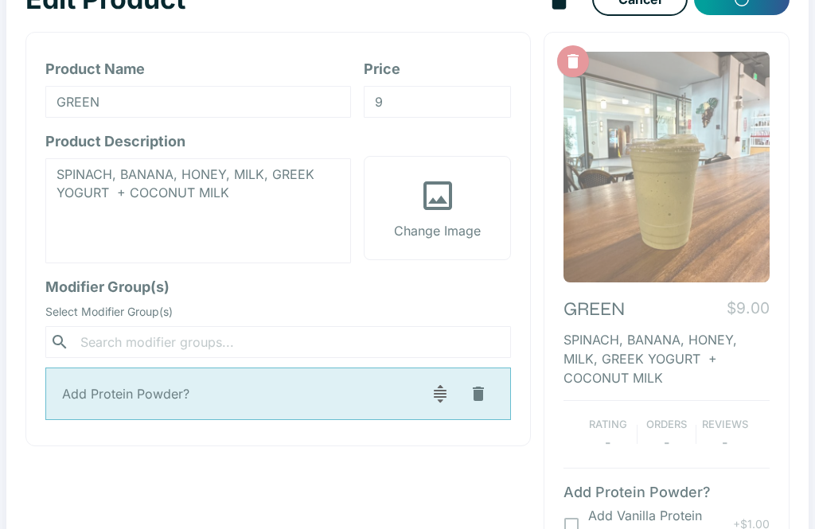
scroll to position [6, 0]
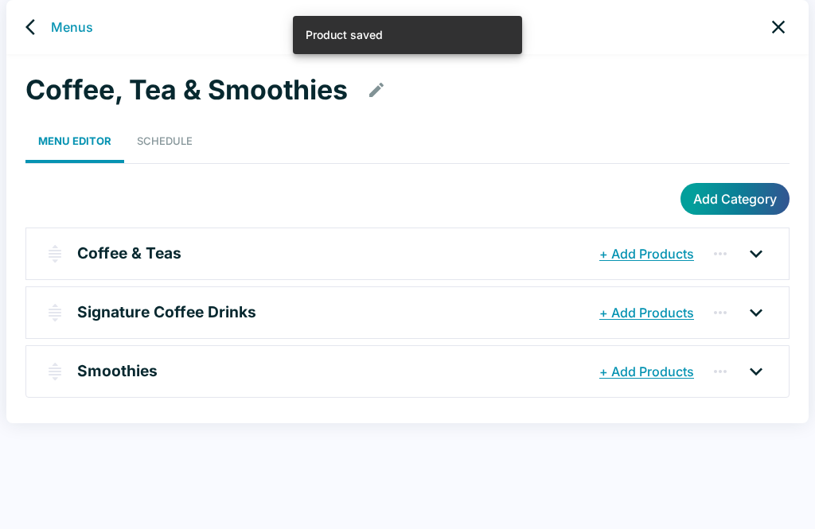
click at [201, 303] on p "Signature Coffee Drinks" at bounding box center [166, 312] width 179 height 23
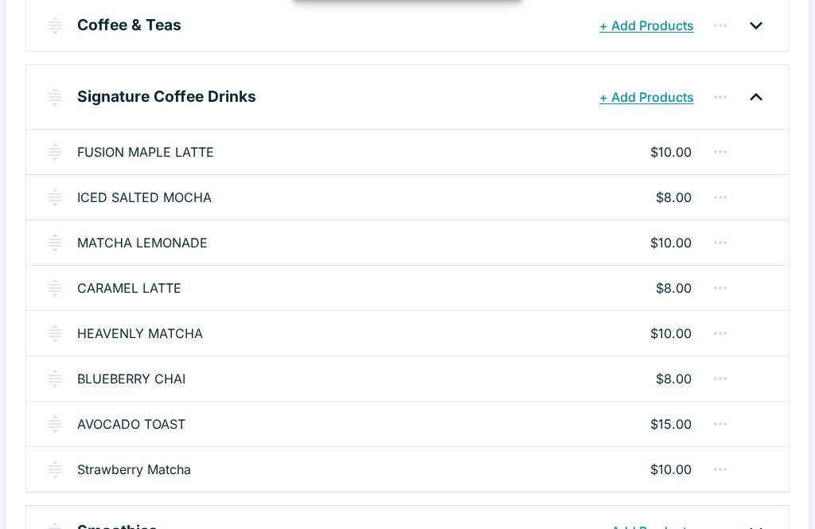
scroll to position [236, 0]
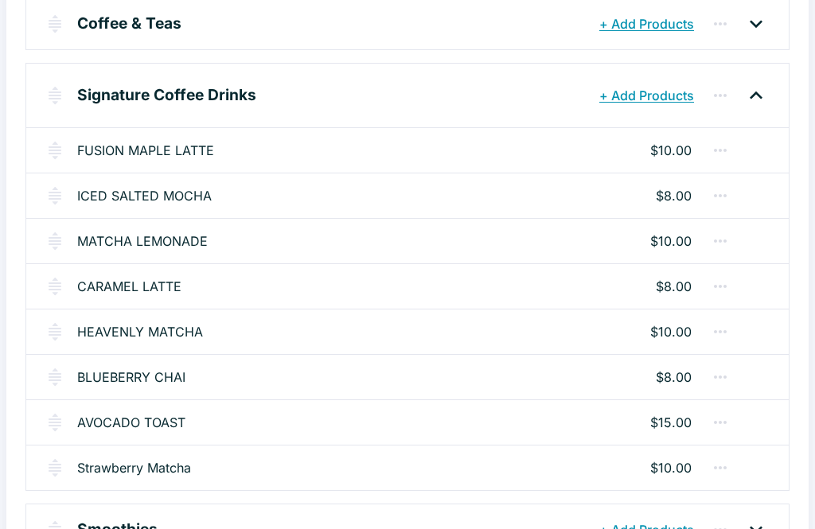
click at [731, 406] on div "AVOCADO TOAST $15.00" at bounding box center [407, 421] width 762 height 45
click at [721, 419] on icon "button" at bounding box center [720, 422] width 19 height 19
click at [641, 431] on button "Remove from Category" at bounding box center [642, 425] width 192 height 29
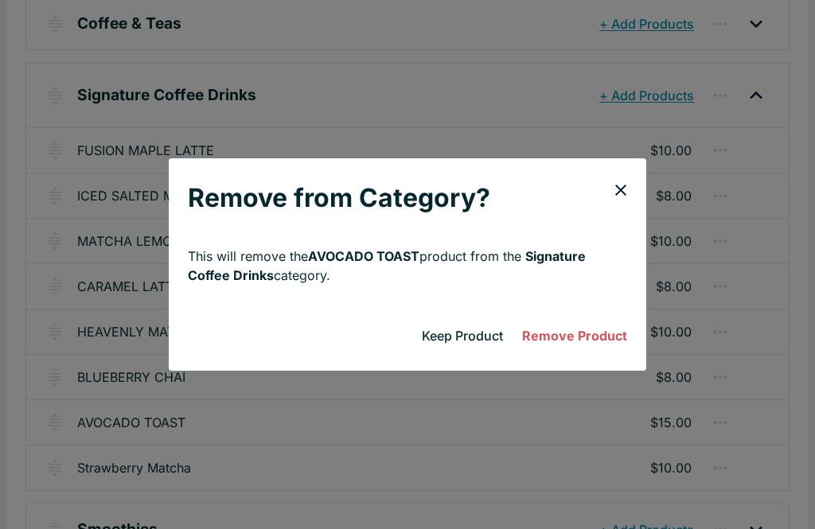
click at [575, 352] on button "Remove Product" at bounding box center [575, 336] width 118 height 32
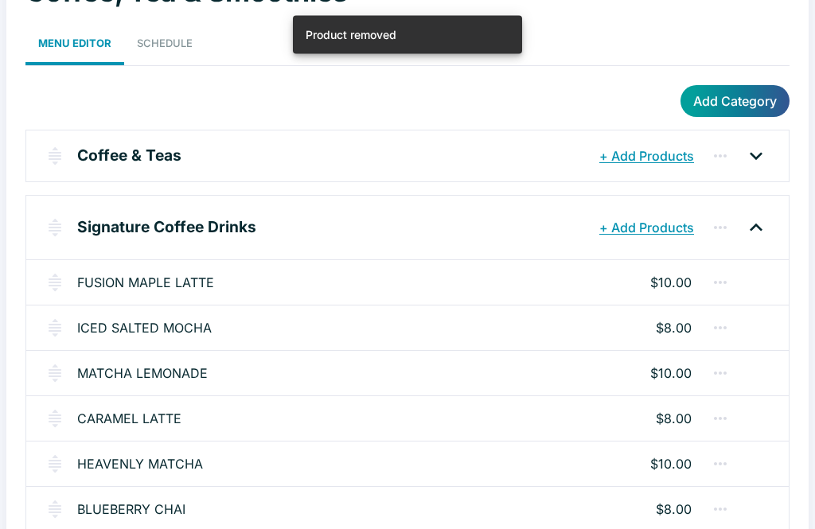
scroll to position [0, 0]
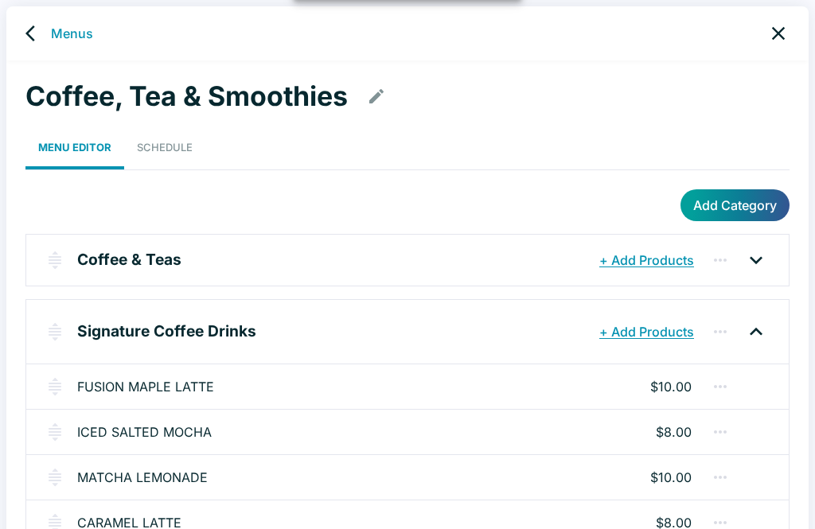
click at [56, 34] on link "Menus" at bounding box center [72, 33] width 42 height 19
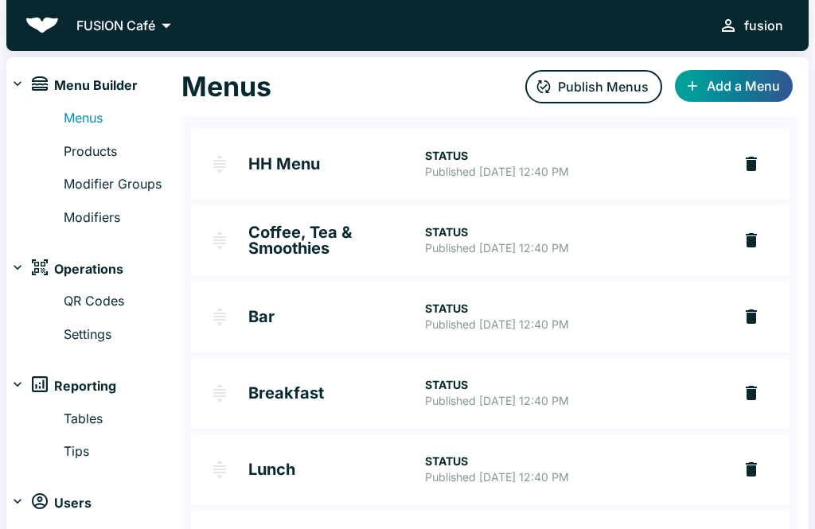
click at [471, 394] on p "Published [DATE] 12:40 PM" at bounding box center [572, 401] width 294 height 16
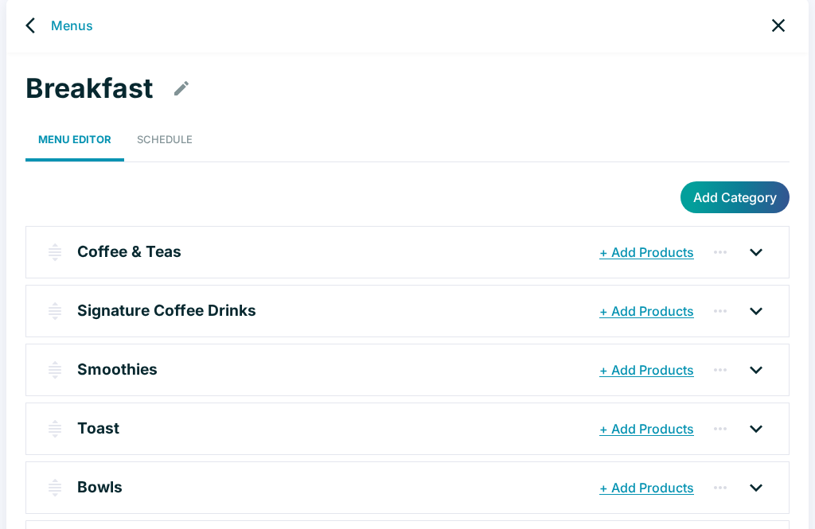
scroll to position [8, 0]
click at [106, 425] on p "Toast" at bounding box center [98, 428] width 42 height 23
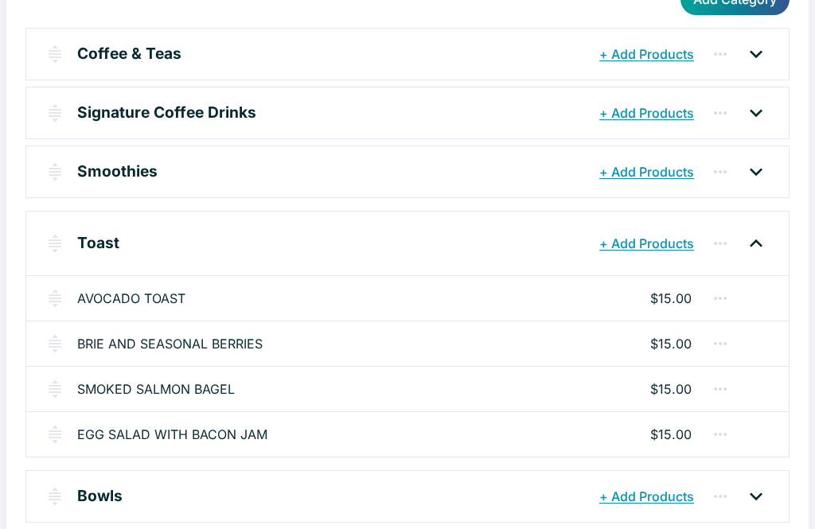
scroll to position [232, 0]
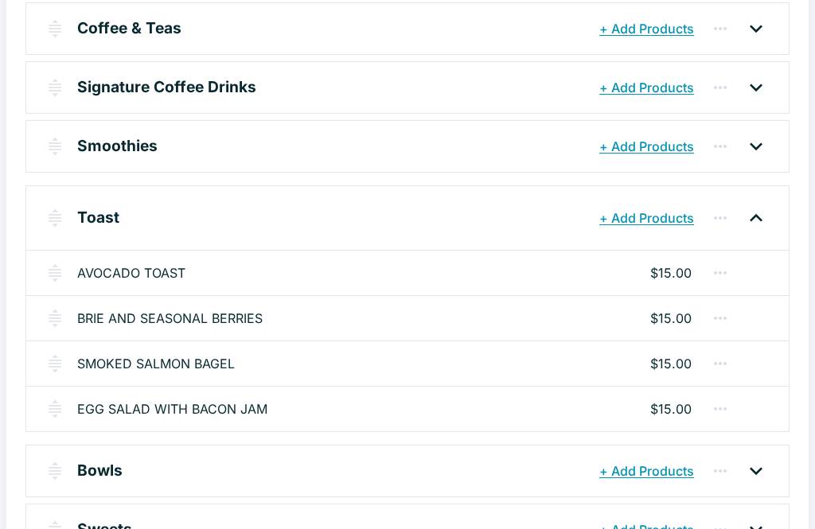
click at [770, 470] on div at bounding box center [756, 470] width 40 height 25
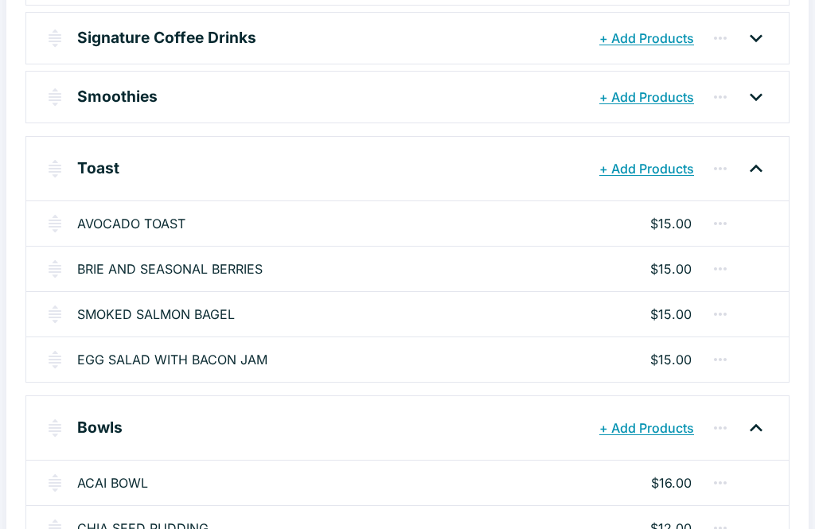
scroll to position [341, 0]
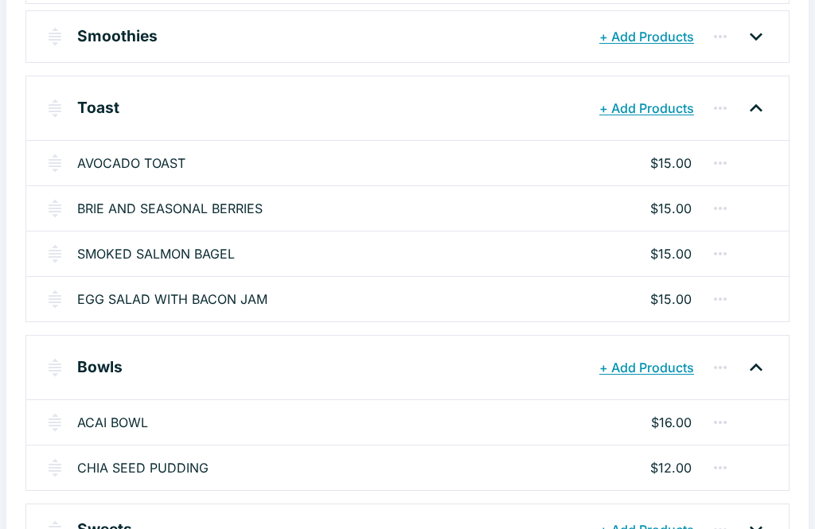
click at [758, 525] on icon at bounding box center [755, 529] width 25 height 25
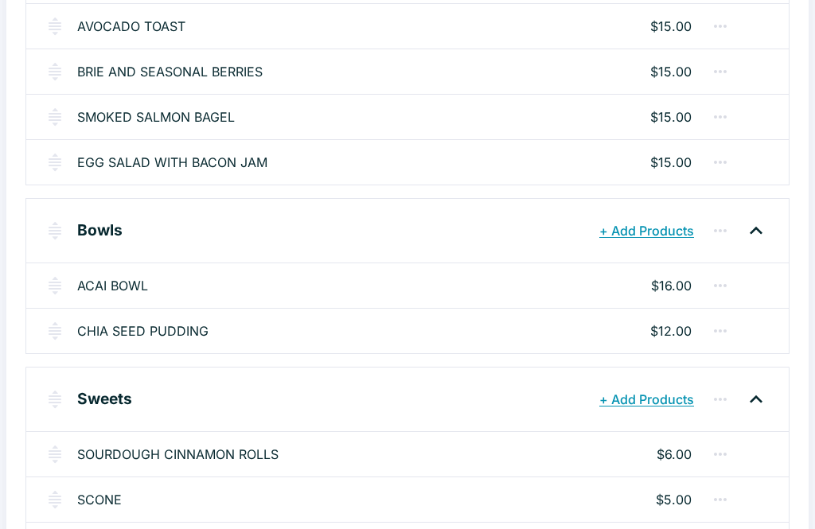
scroll to position [484, 0]
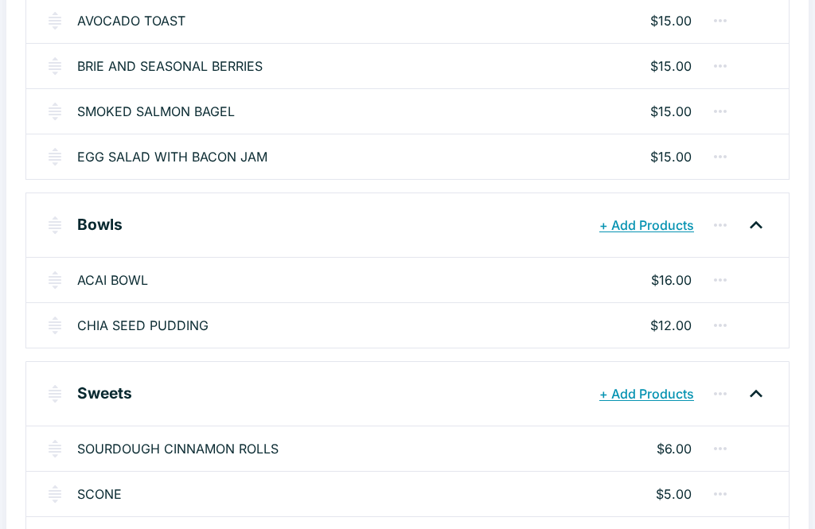
click at [652, 391] on button "+ Add Products" at bounding box center [646, 394] width 103 height 29
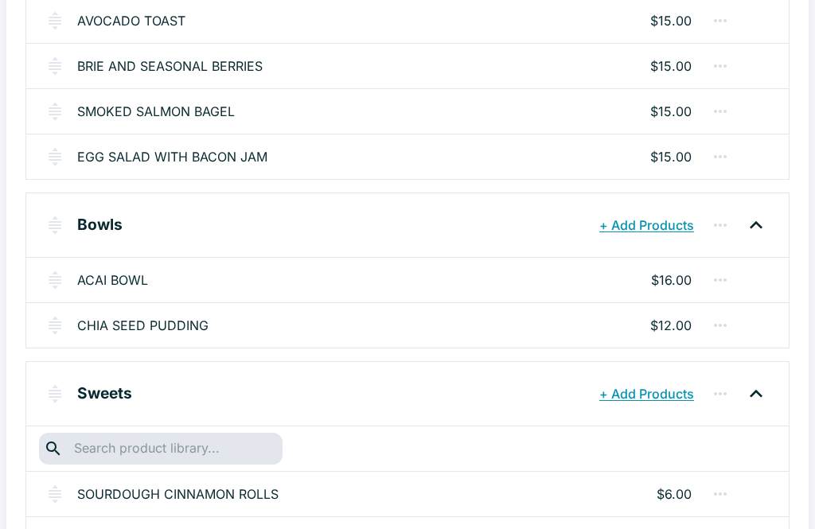
click at [207, 446] on input "text" at bounding box center [160, 449] width 182 height 22
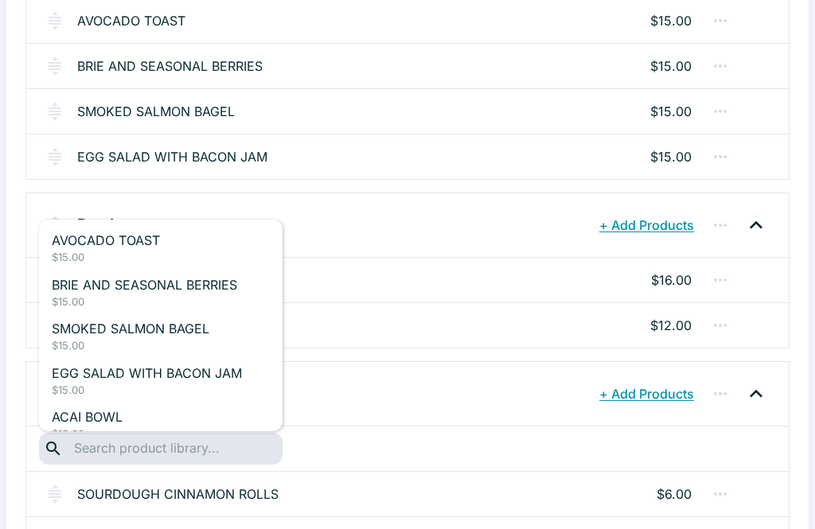
scroll to position [529, 0]
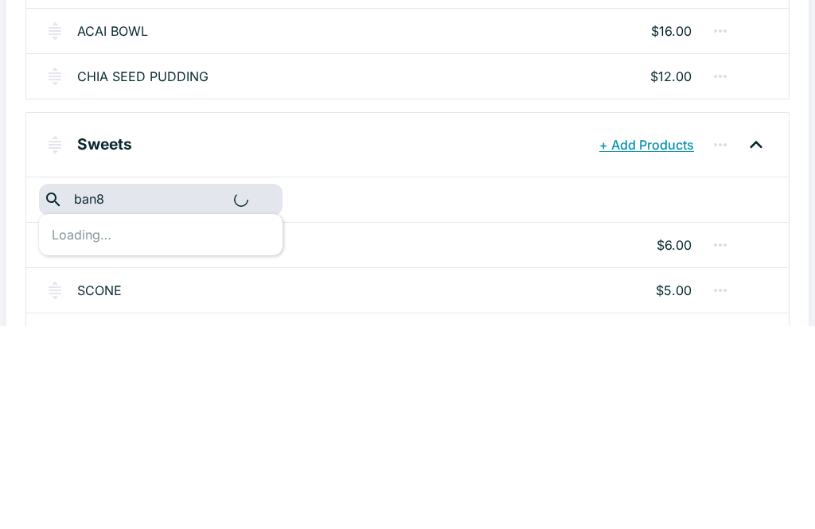
type input "ban8"
click at [798, 220] on div "Breakfast Menu Editor Schedule Add Category Coffee & Teas + Add Products ESPRES…" at bounding box center [407, 56] width 802 height 1050
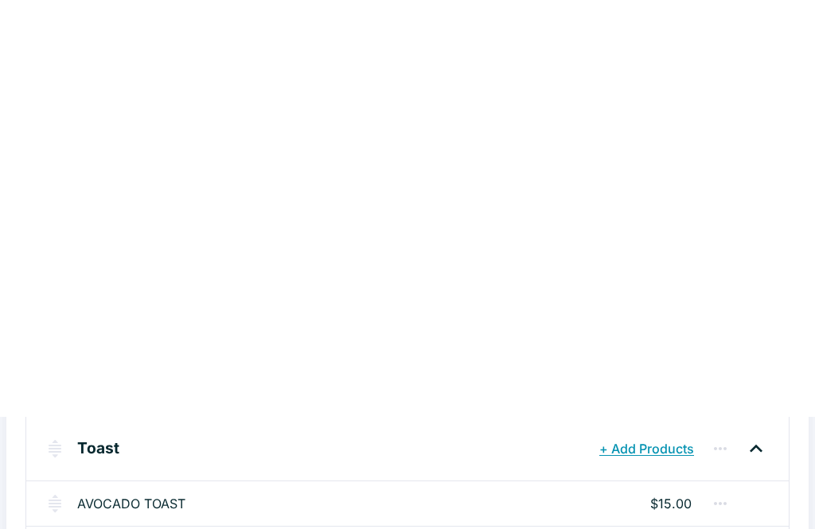
scroll to position [0, 0]
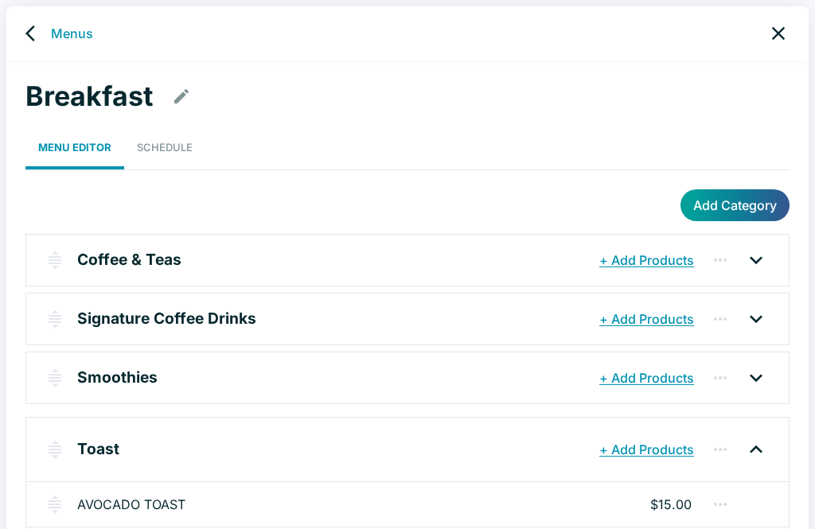
click at [89, 35] on link "Menus" at bounding box center [72, 33] width 42 height 19
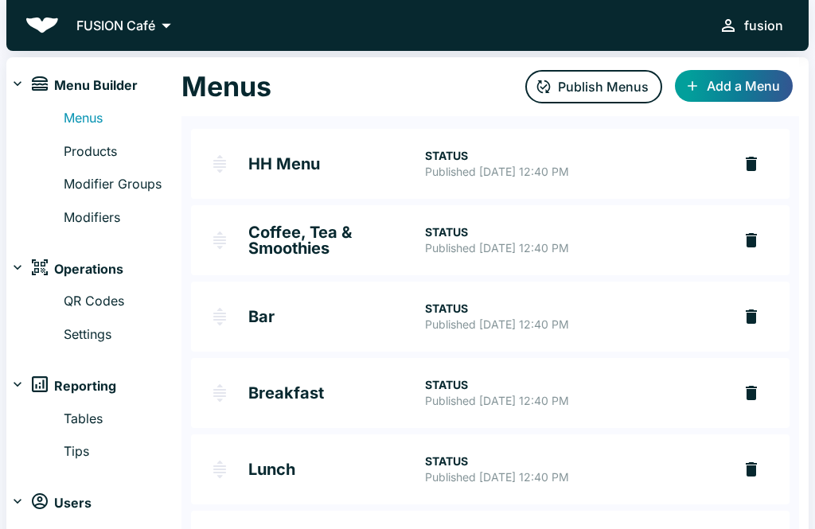
click at [97, 158] on link "Products" at bounding box center [123, 152] width 118 height 21
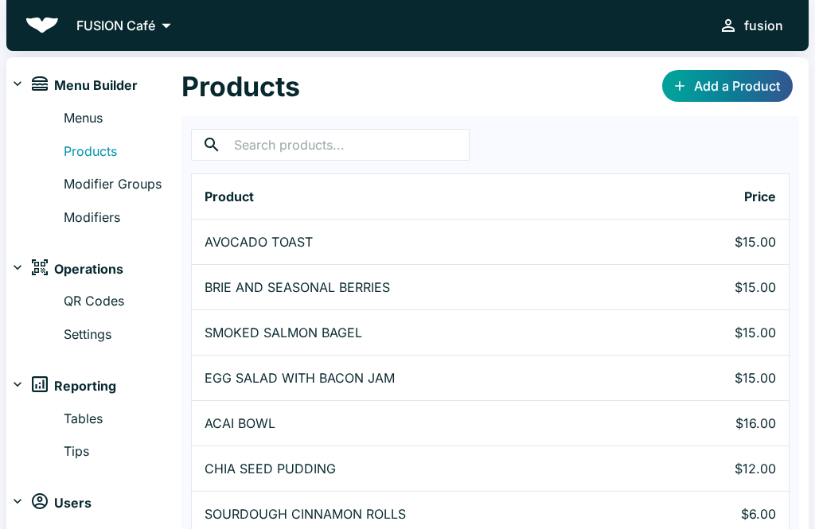
click at [313, 142] on input "text" at bounding box center [352, 145] width 236 height 32
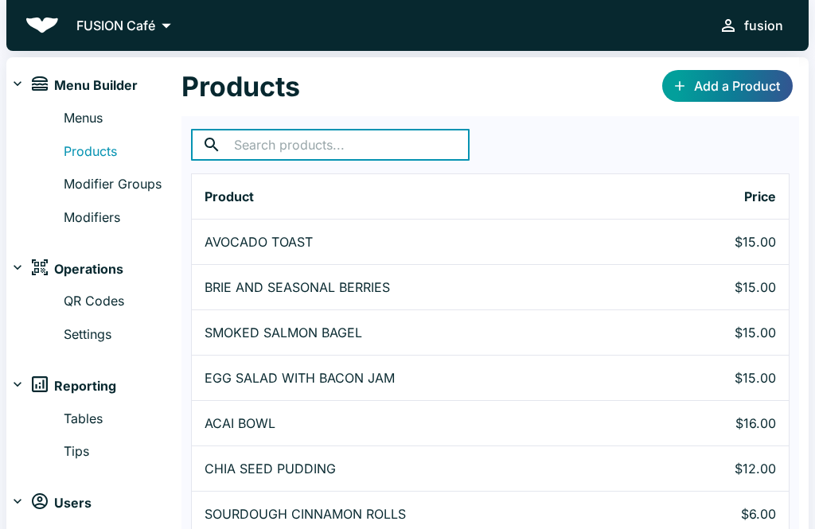
click at [713, 96] on link "Add a Product" at bounding box center [727, 86] width 131 height 32
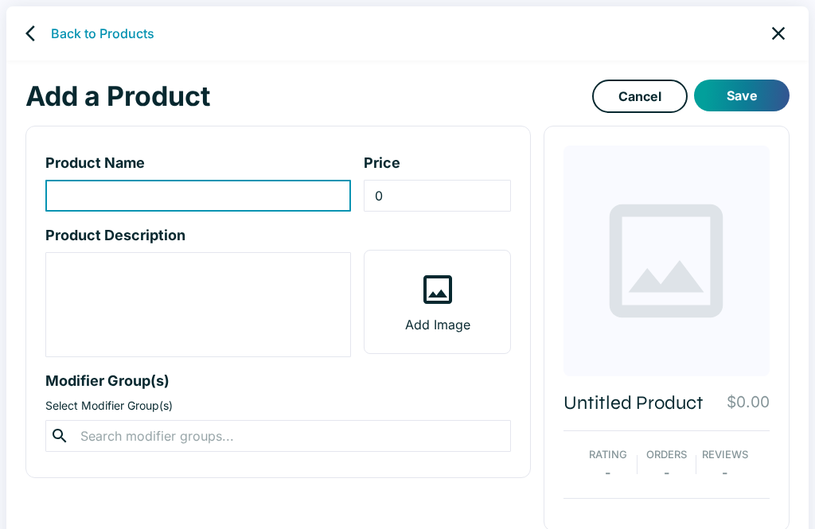
click at [286, 181] on input "product-name-input" at bounding box center [198, 196] width 306 height 32
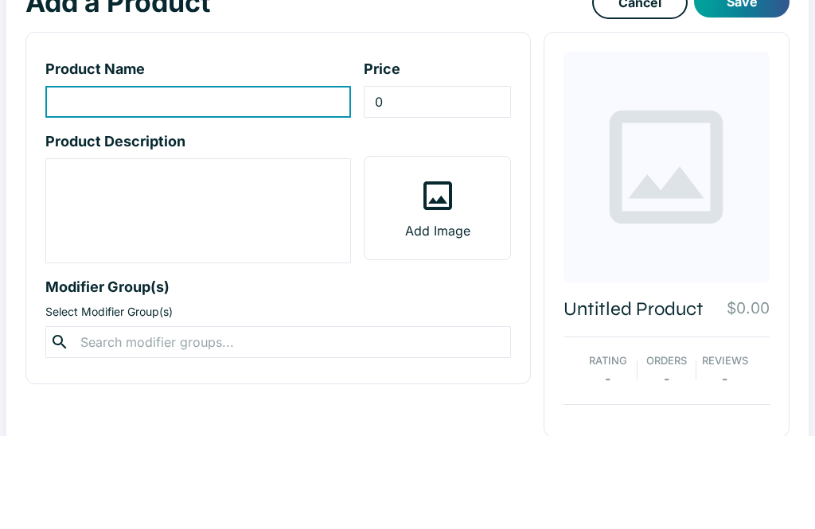
type input "V"
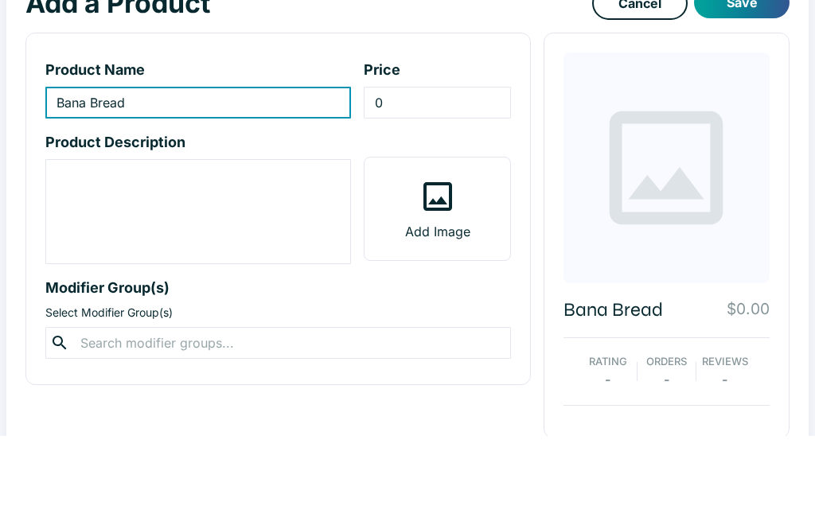
click at [93, 180] on input "Bana Bread" at bounding box center [198, 196] width 306 height 32
type input "Banana Bread"
click at [421, 180] on input "0" at bounding box center [437, 196] width 146 height 32
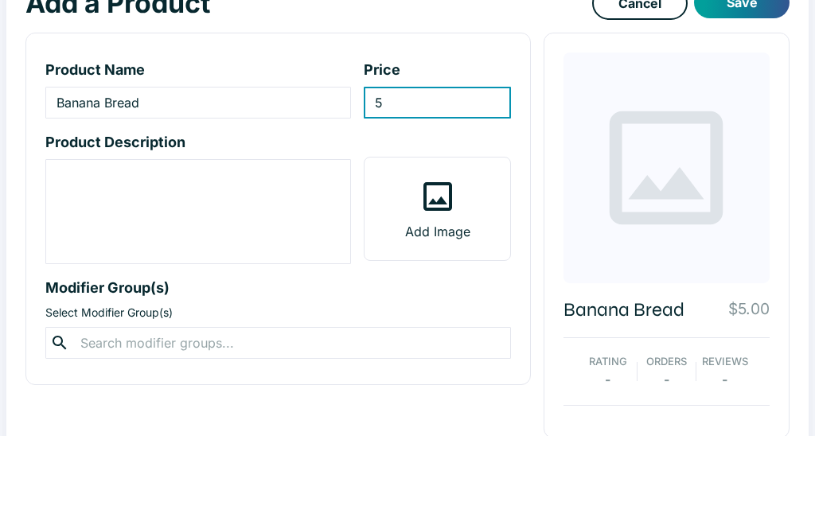
type input "5"
click at [742, 80] on button "Save" at bounding box center [741, 96] width 95 height 32
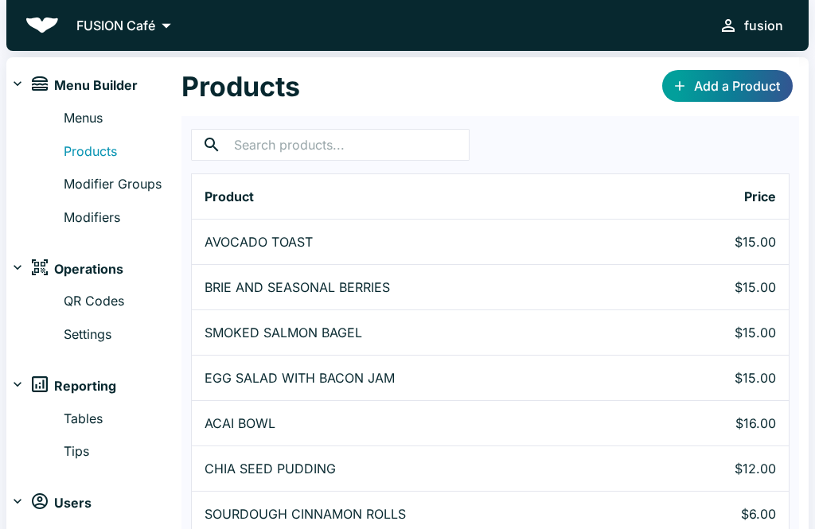
click at [98, 111] on link "Menus" at bounding box center [123, 118] width 118 height 21
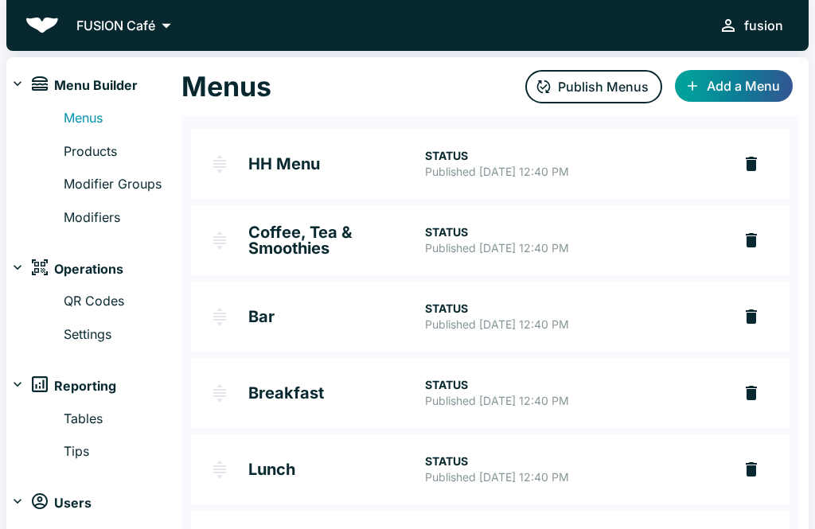
click at [288, 401] on h2 "Breakfast" at bounding box center [336, 393] width 177 height 16
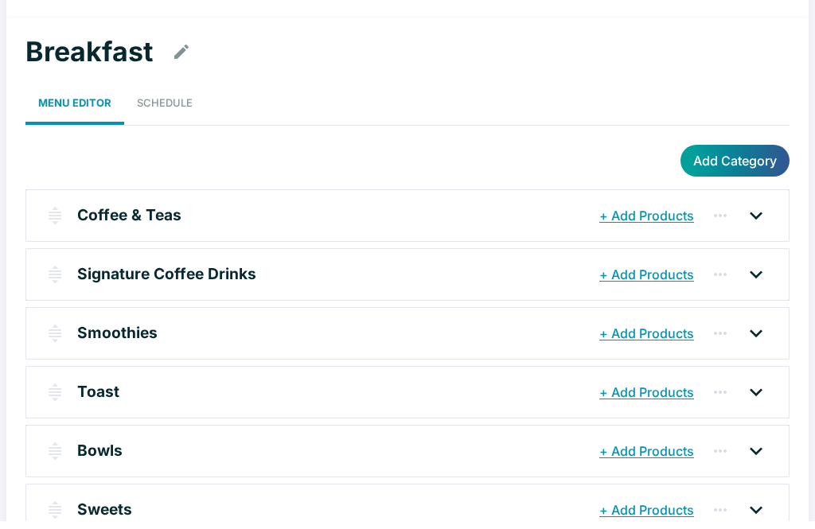
scroll to position [25, 0]
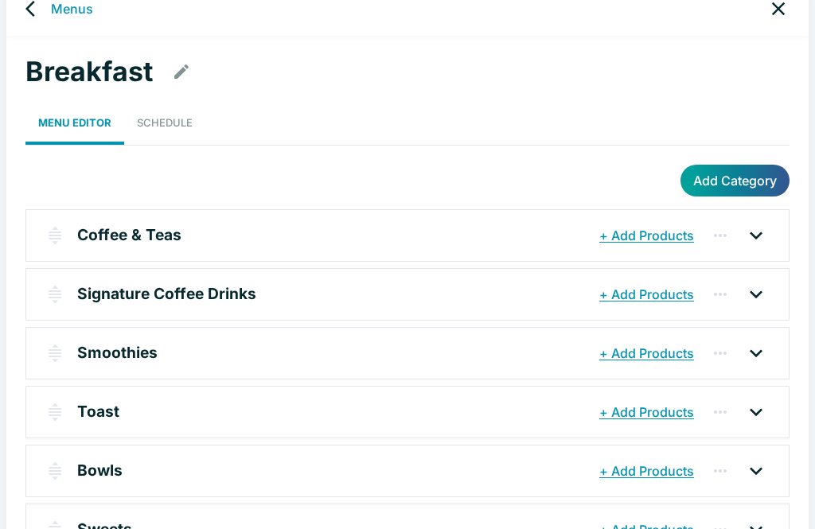
click at [642, 528] on button "+ Add Products" at bounding box center [646, 530] width 103 height 29
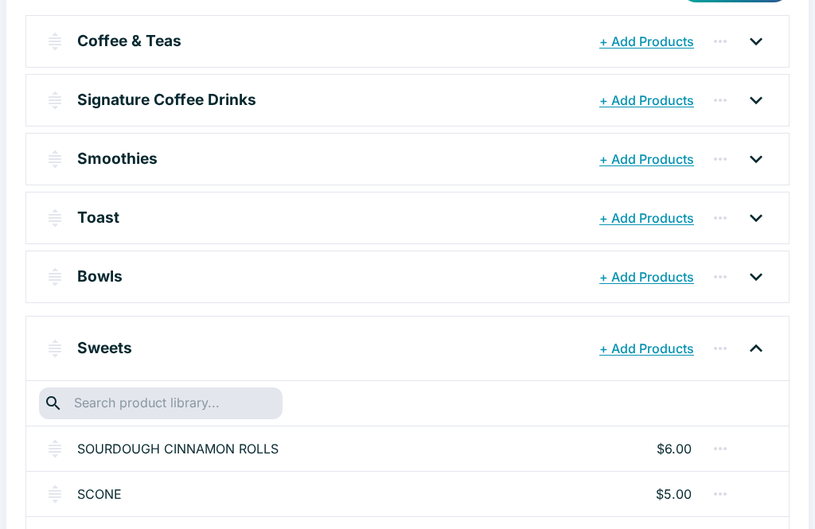
click at [218, 406] on input "text" at bounding box center [160, 403] width 182 height 22
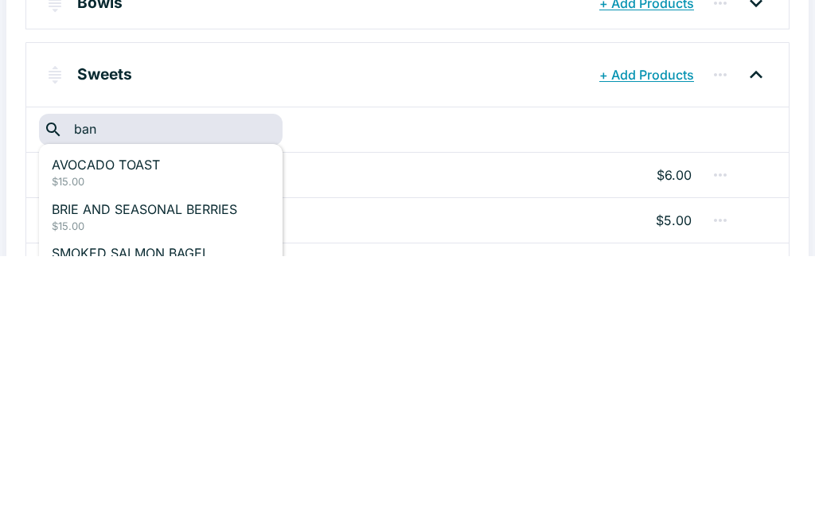
type input "bana"
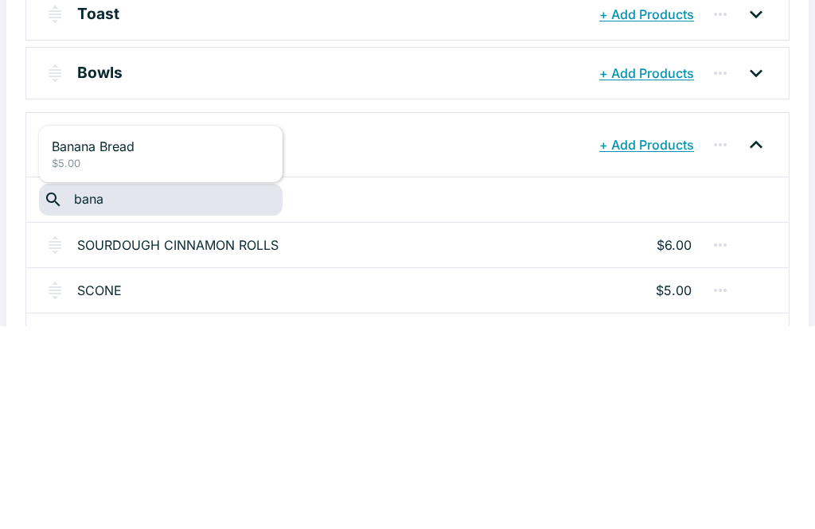
click at [176, 341] on p "Banana Bread" at bounding box center [161, 350] width 218 height 19
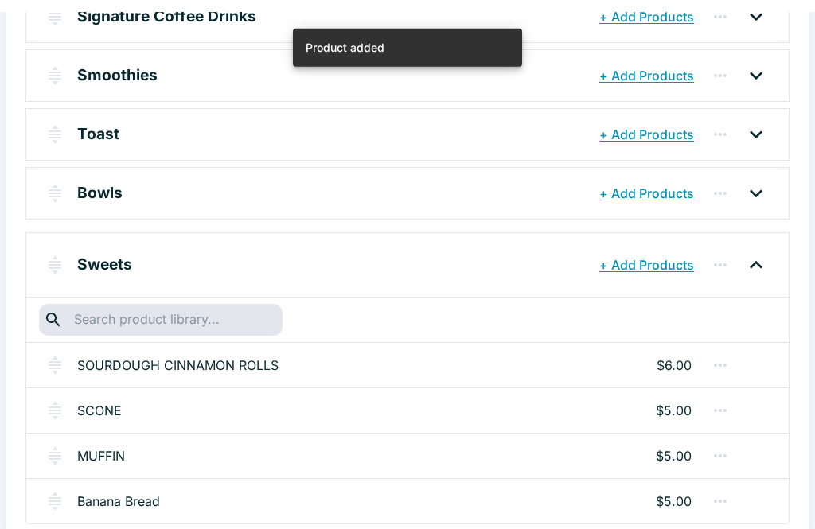
scroll to position [0, 0]
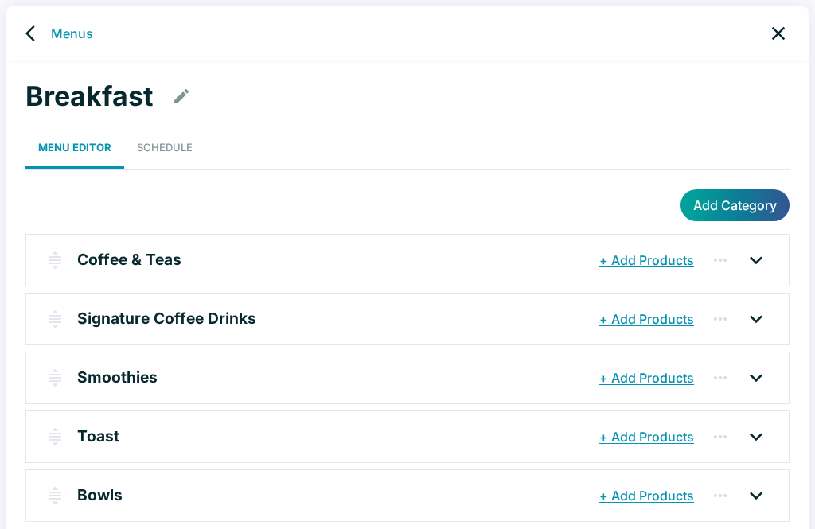
click at [64, 31] on link "Menus" at bounding box center [72, 33] width 42 height 19
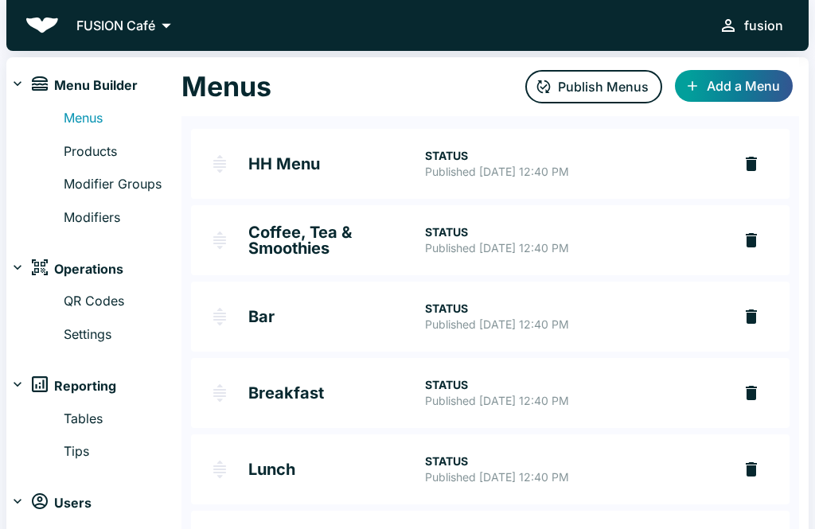
click at [582, 88] on button "Publish Menus" at bounding box center [593, 86] width 137 height 33
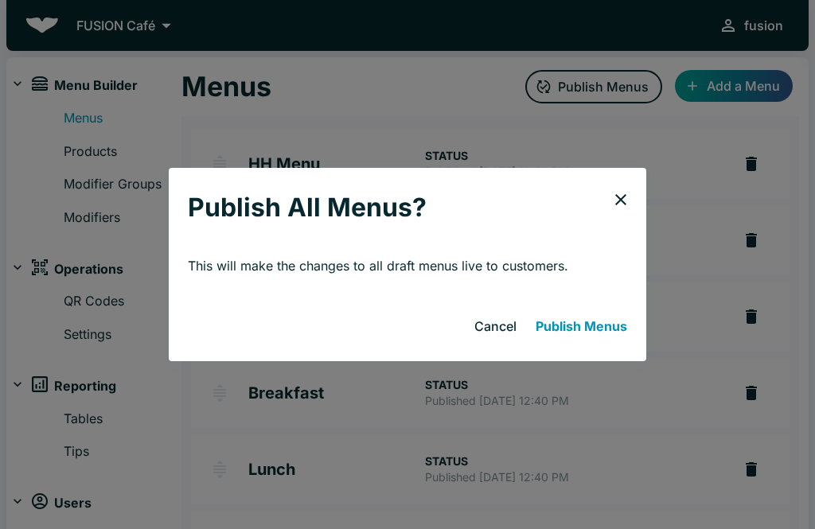
click at [594, 334] on button "Publish Menus" at bounding box center [581, 326] width 104 height 32
